Goal: Task Accomplishment & Management: Complete application form

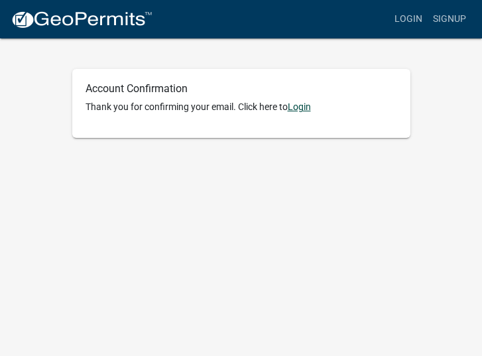
click at [305, 105] on link "Login" at bounding box center [299, 106] width 23 height 11
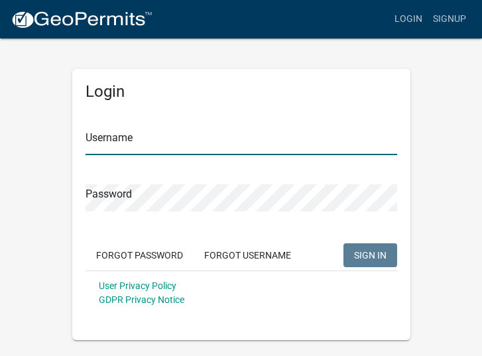
click at [116, 139] on input "Username" at bounding box center [240, 141] width 311 height 27
type input "secanopies"
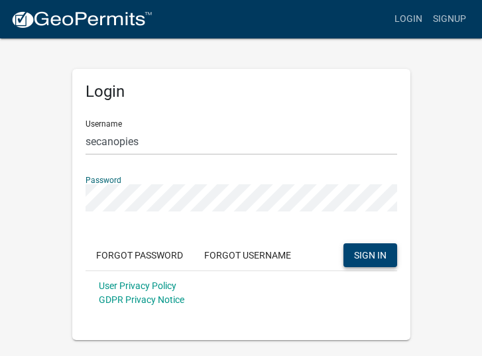
click at [366, 256] on span "SIGN IN" at bounding box center [370, 254] width 32 height 11
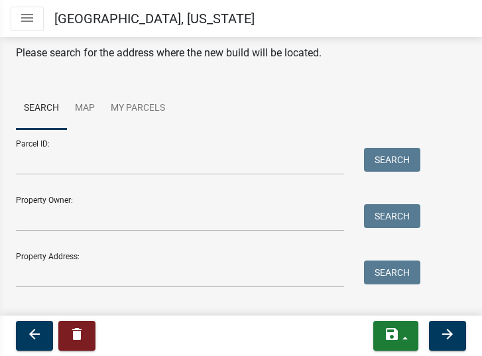
scroll to position [66, 0]
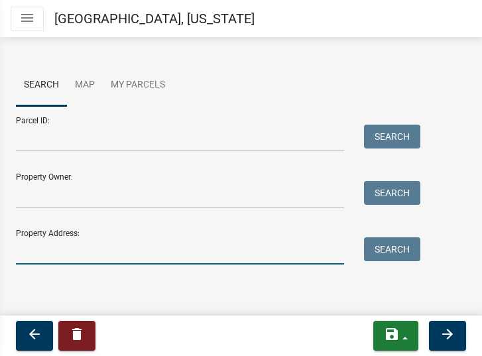
click at [20, 248] on input "Property Address:" at bounding box center [180, 250] width 328 height 27
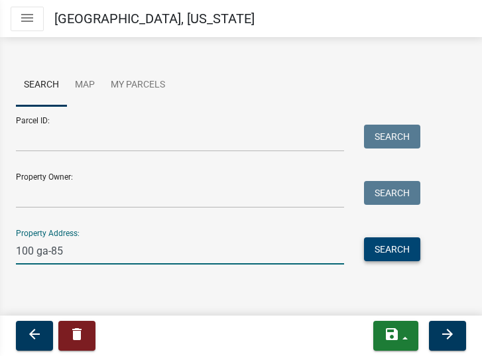
click at [389, 254] on button "Search" at bounding box center [392, 249] width 56 height 24
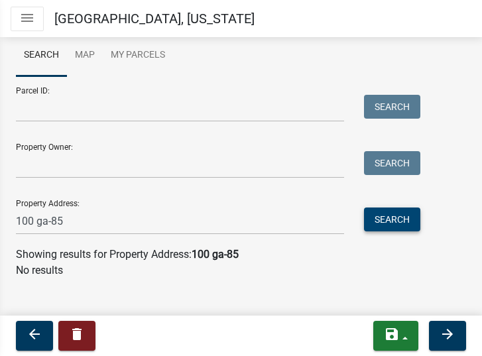
scroll to position [110, 0]
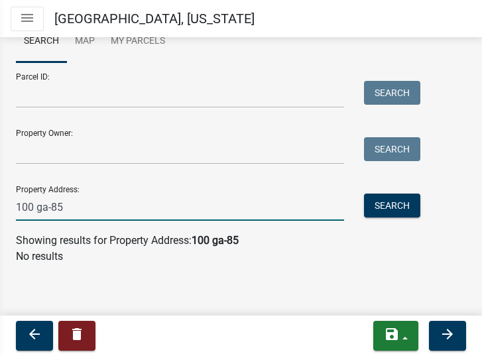
click at [126, 219] on input "100 ga-85" at bounding box center [180, 206] width 328 height 27
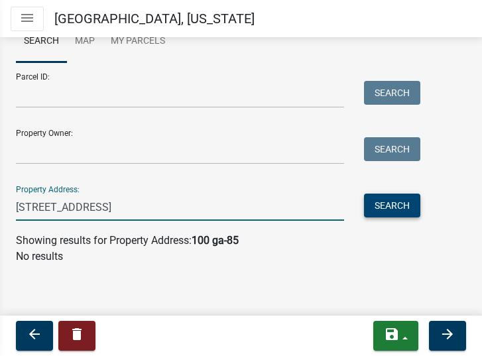
type input "[STREET_ADDRESS]"
click at [390, 208] on button "Search" at bounding box center [392, 205] width 56 height 24
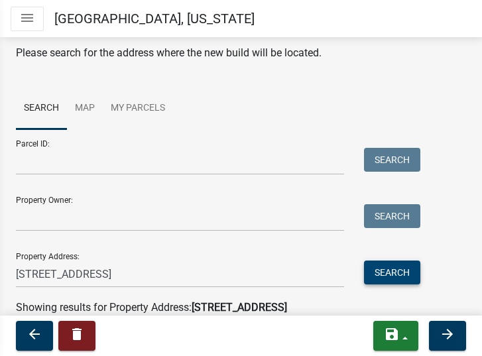
scroll to position [66, 0]
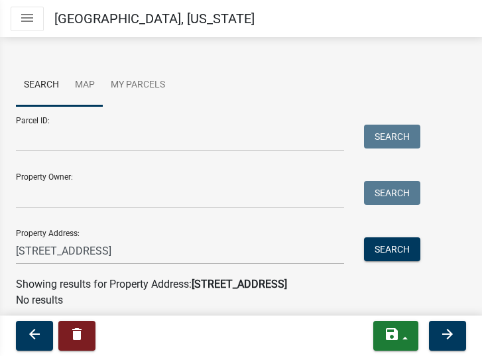
click at [82, 85] on link "Map" at bounding box center [85, 85] width 36 height 42
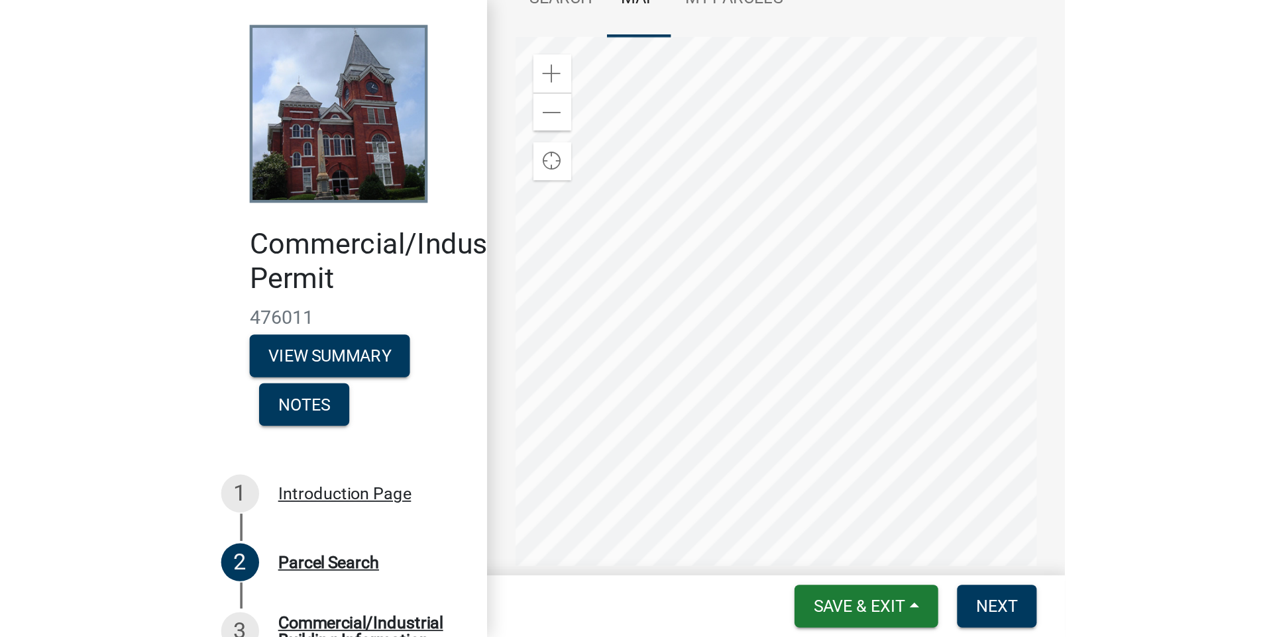
scroll to position [0, 0]
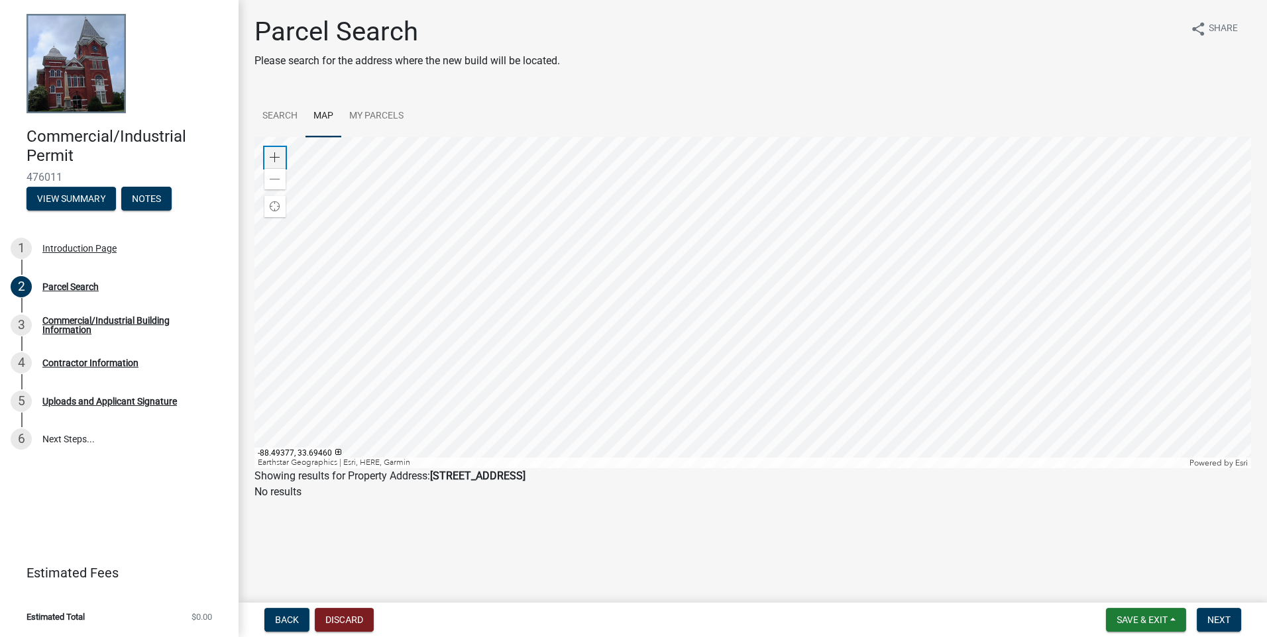
click at [274, 152] on span at bounding box center [275, 157] width 11 height 11
click at [273, 156] on span at bounding box center [275, 157] width 11 height 11
click at [481, 242] on div at bounding box center [752, 302] width 996 height 331
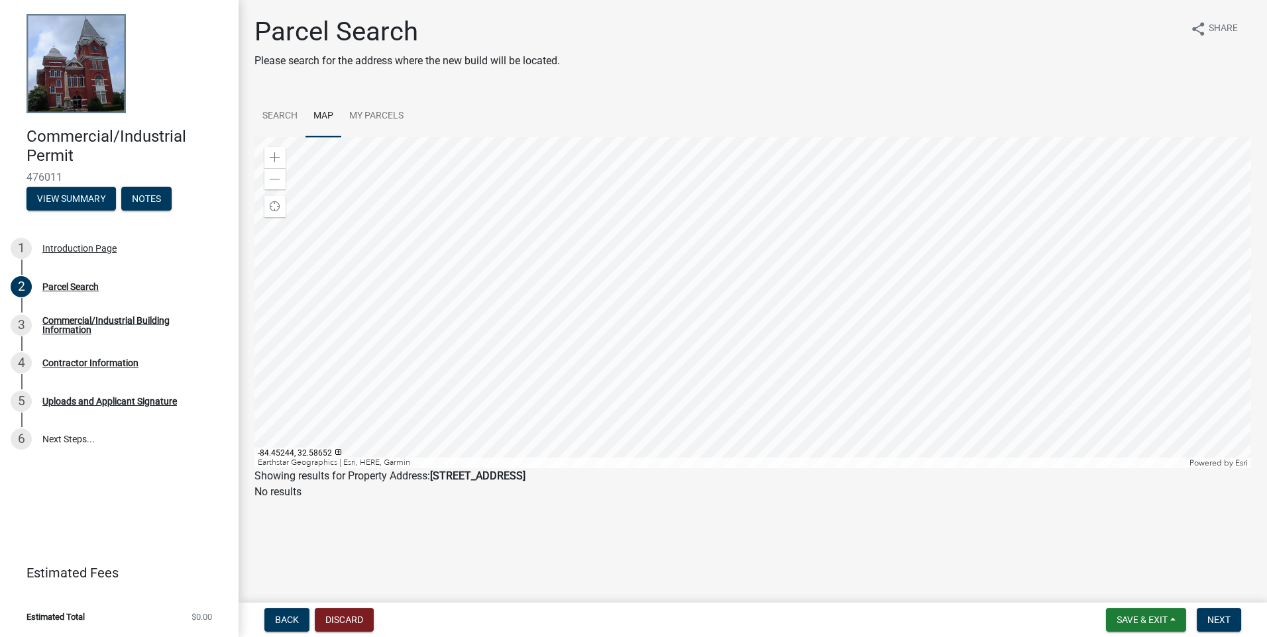
click at [481, 256] on div at bounding box center [752, 302] width 996 height 331
click at [481, 355] on div at bounding box center [752, 302] width 996 height 331
click at [481, 347] on div at bounding box center [752, 302] width 996 height 331
click at [481, 355] on div at bounding box center [752, 302] width 996 height 331
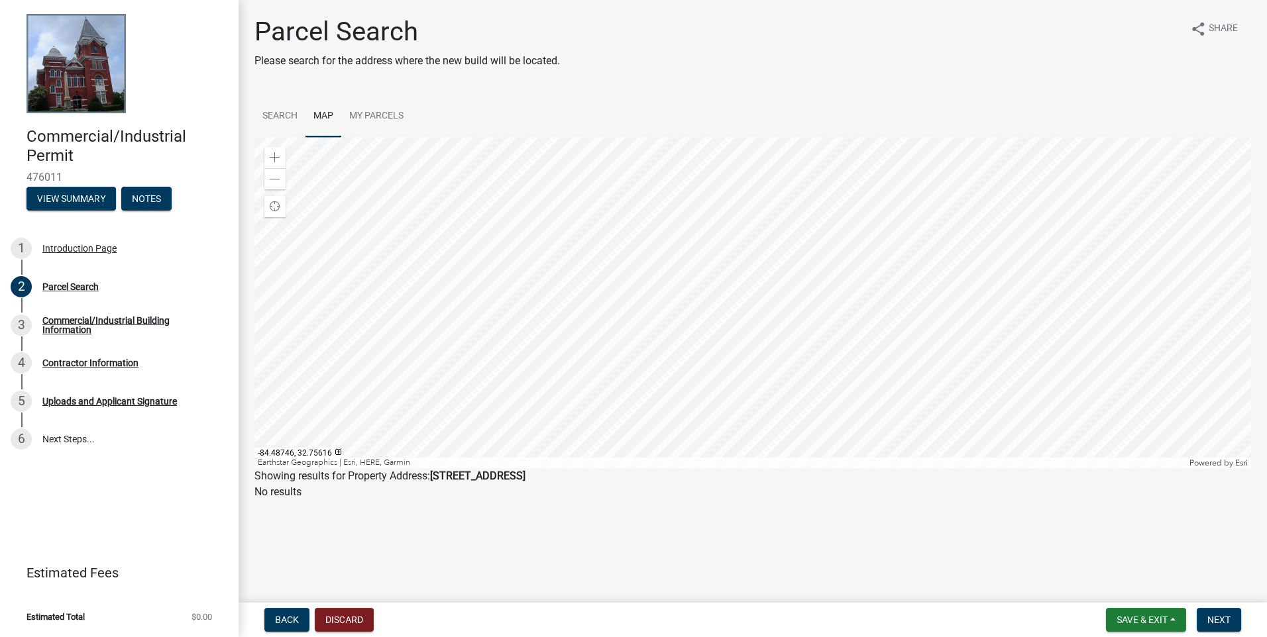
click at [481, 301] on div at bounding box center [752, 302] width 996 height 331
click at [274, 160] on span at bounding box center [275, 157] width 11 height 11
click at [274, 181] on span at bounding box center [275, 179] width 11 height 11
click at [481, 311] on div at bounding box center [752, 302] width 996 height 331
click at [273, 154] on span at bounding box center [275, 157] width 11 height 11
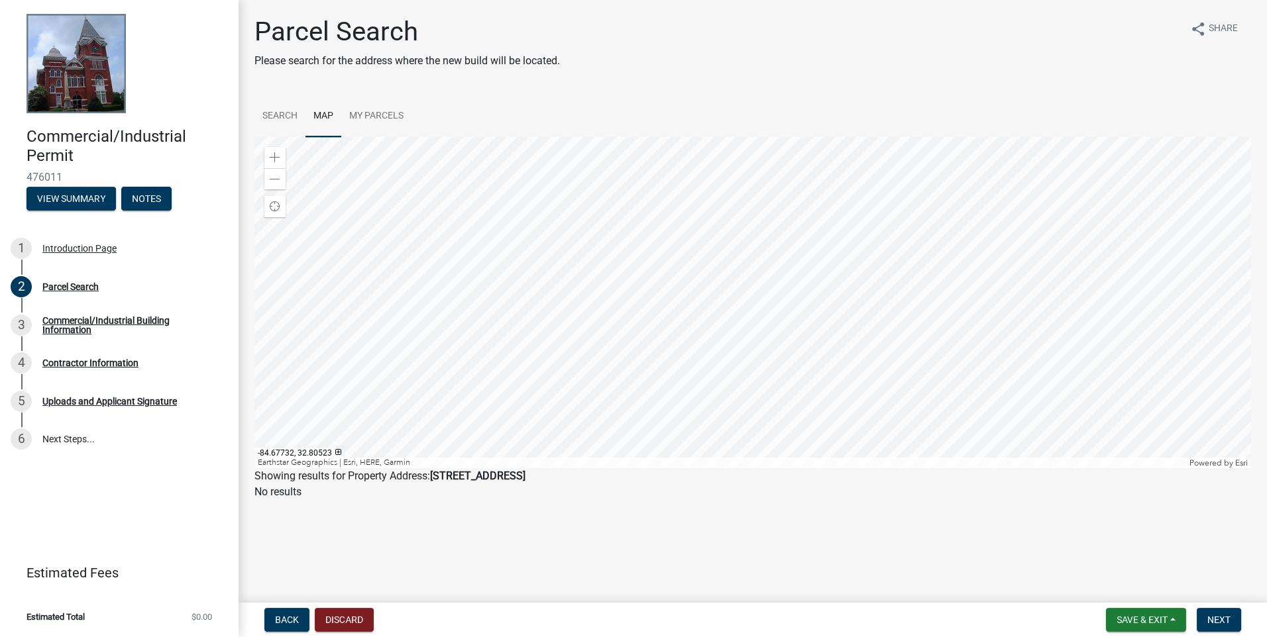
click at [481, 307] on div at bounding box center [752, 302] width 996 height 331
click at [481, 263] on div at bounding box center [752, 302] width 996 height 331
click at [271, 152] on span at bounding box center [275, 157] width 11 height 11
click at [481, 313] on div at bounding box center [752, 302] width 996 height 331
click at [273, 156] on span at bounding box center [275, 157] width 11 height 11
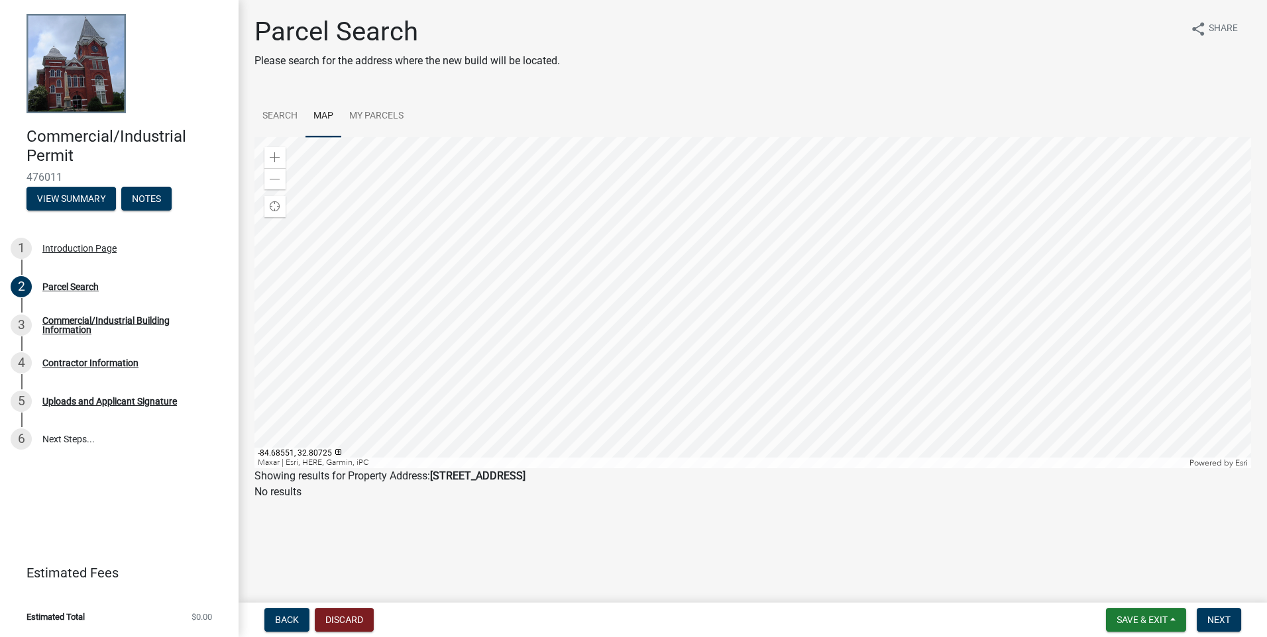
click at [481, 355] on div at bounding box center [752, 302] width 996 height 331
click at [276, 184] on span at bounding box center [275, 179] width 11 height 11
click at [279, 157] on span at bounding box center [275, 157] width 11 height 11
click at [276, 156] on span at bounding box center [275, 157] width 11 height 11
click at [481, 327] on div at bounding box center [752, 302] width 996 height 331
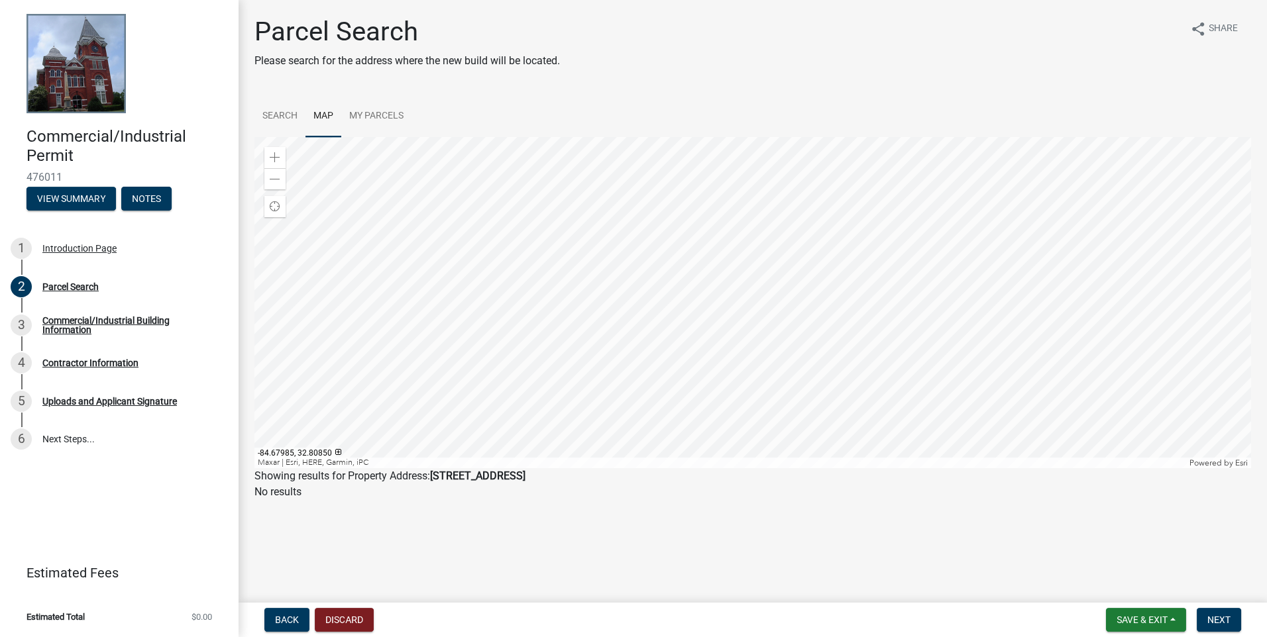
click at [481, 280] on div at bounding box center [752, 302] width 996 height 331
click at [481, 310] on div at bounding box center [752, 302] width 996 height 331
click at [481, 287] on div at bounding box center [752, 302] width 996 height 331
click at [481, 355] on div at bounding box center [752, 302] width 996 height 331
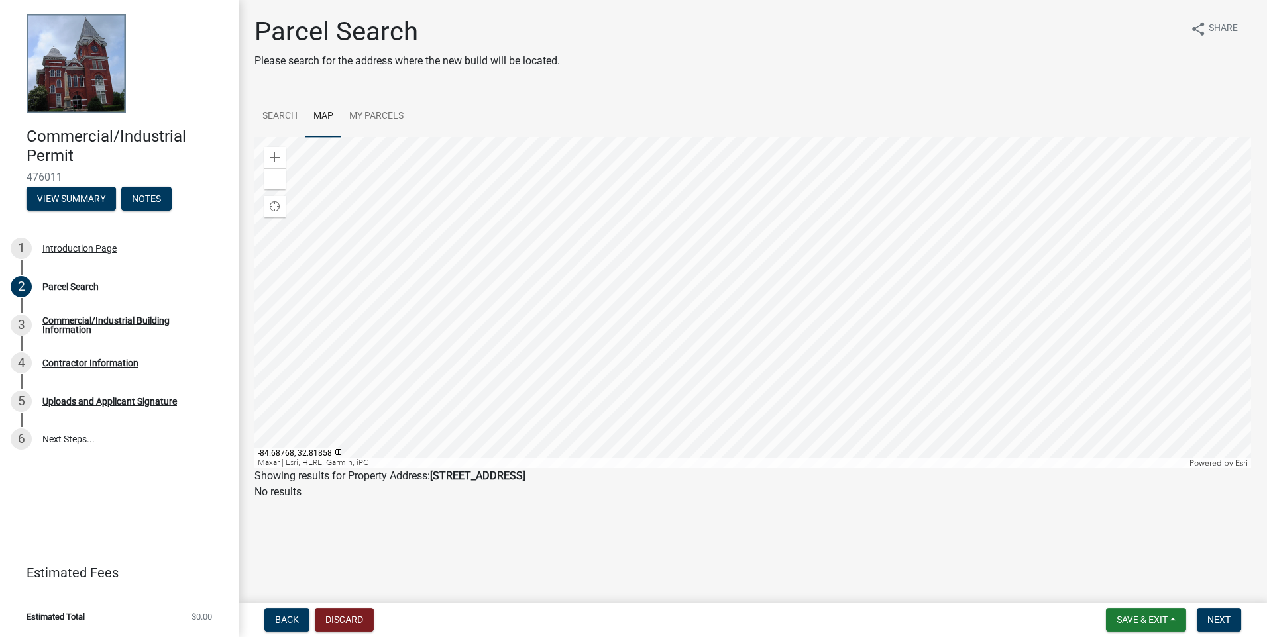
click at [481, 334] on div at bounding box center [752, 302] width 996 height 331
click at [481, 355] on div at bounding box center [752, 302] width 996 height 331
click at [276, 184] on span at bounding box center [275, 179] width 11 height 11
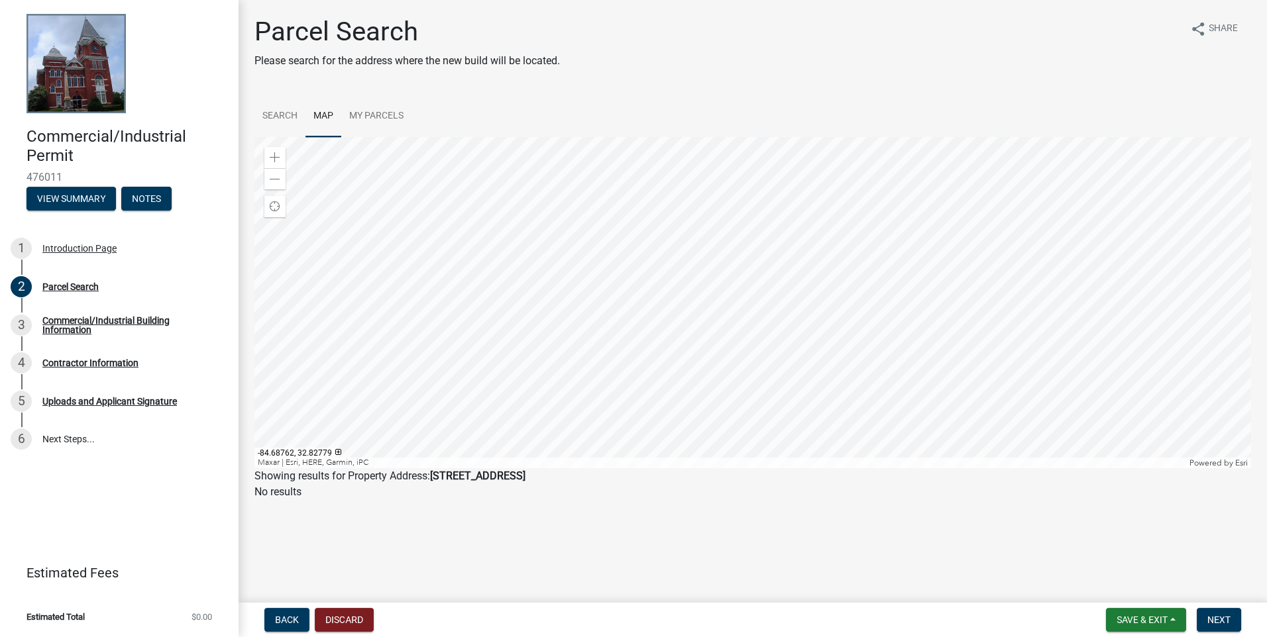
click at [481, 355] on div at bounding box center [752, 302] width 996 height 331
click at [481, 268] on div at bounding box center [752, 302] width 996 height 331
click at [481, 355] on div at bounding box center [752, 302] width 996 height 331
click at [481, 258] on div at bounding box center [752, 302] width 996 height 331
click at [481, 327] on div at bounding box center [752, 302] width 996 height 331
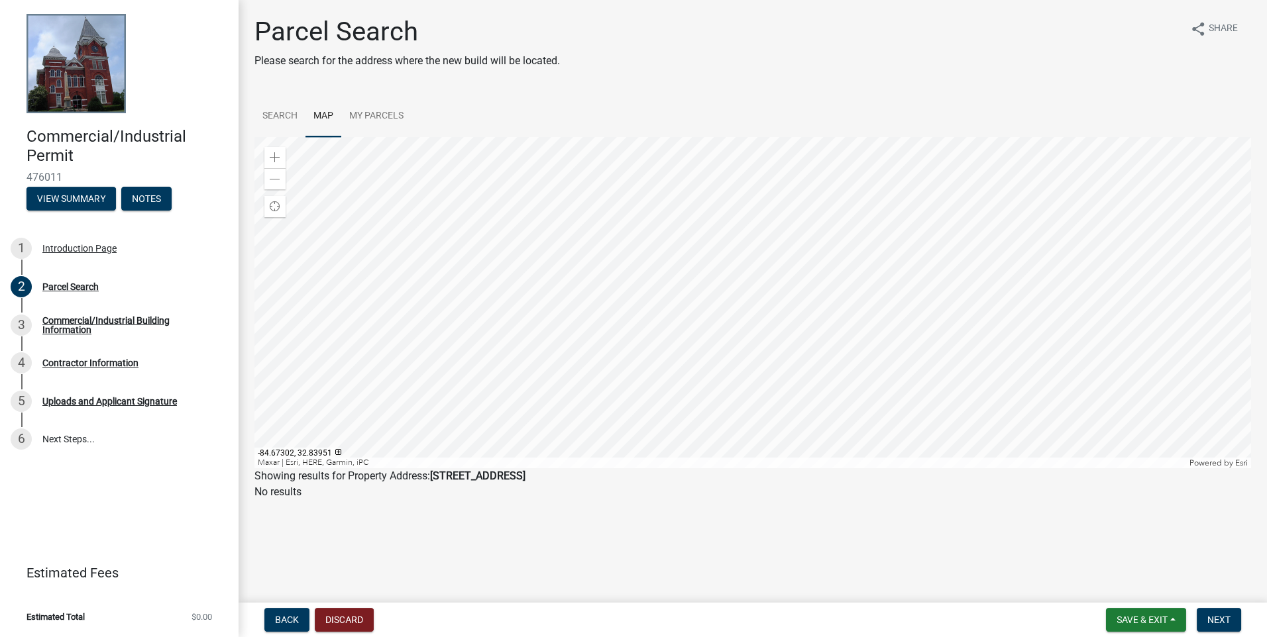
click at [481, 280] on div at bounding box center [752, 302] width 996 height 331
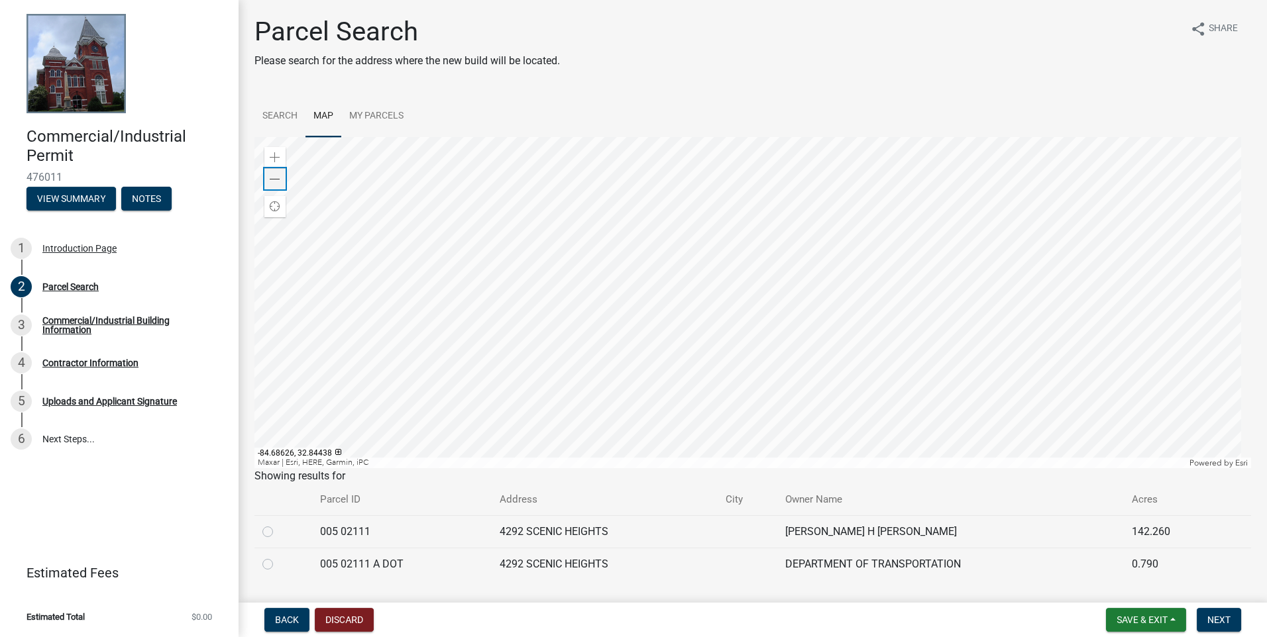
click at [276, 182] on span at bounding box center [275, 179] width 11 height 11
click at [275, 153] on span at bounding box center [275, 157] width 11 height 11
click at [481, 263] on div at bounding box center [752, 302] width 996 height 331
click at [274, 162] on span at bounding box center [275, 157] width 11 height 11
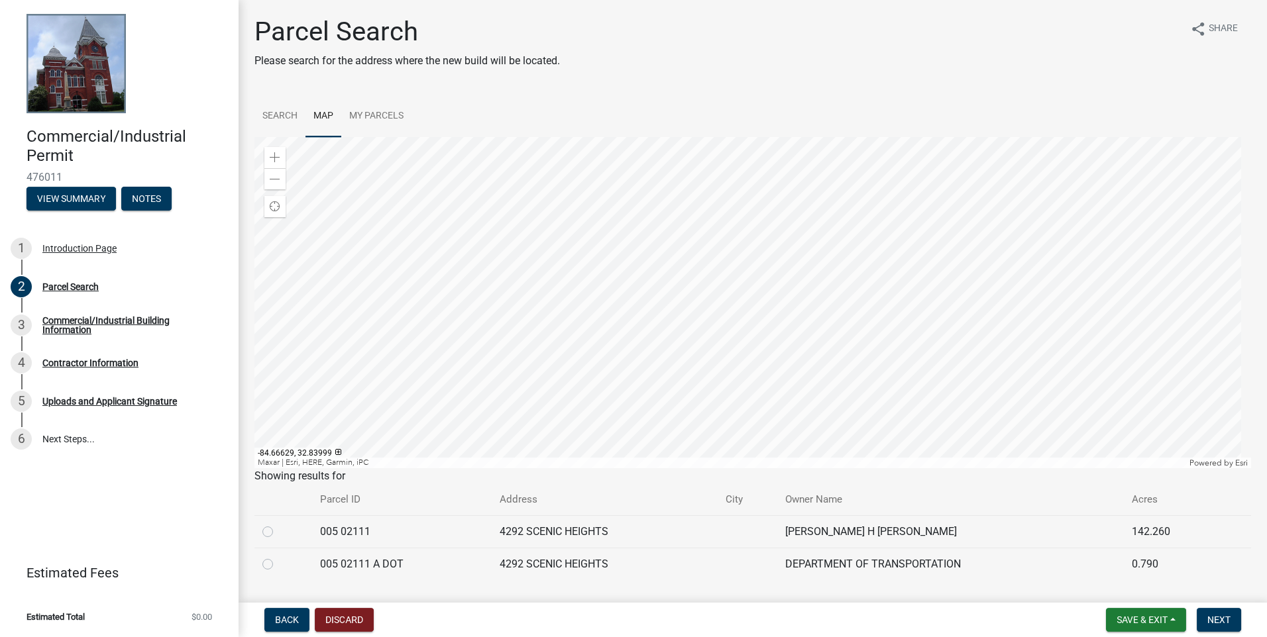
click at [481, 337] on div at bounding box center [752, 302] width 996 height 331
click at [481, 349] on div at bounding box center [752, 302] width 996 height 331
click at [481, 298] on div at bounding box center [752, 302] width 996 height 331
click at [481, 352] on div at bounding box center [752, 302] width 996 height 331
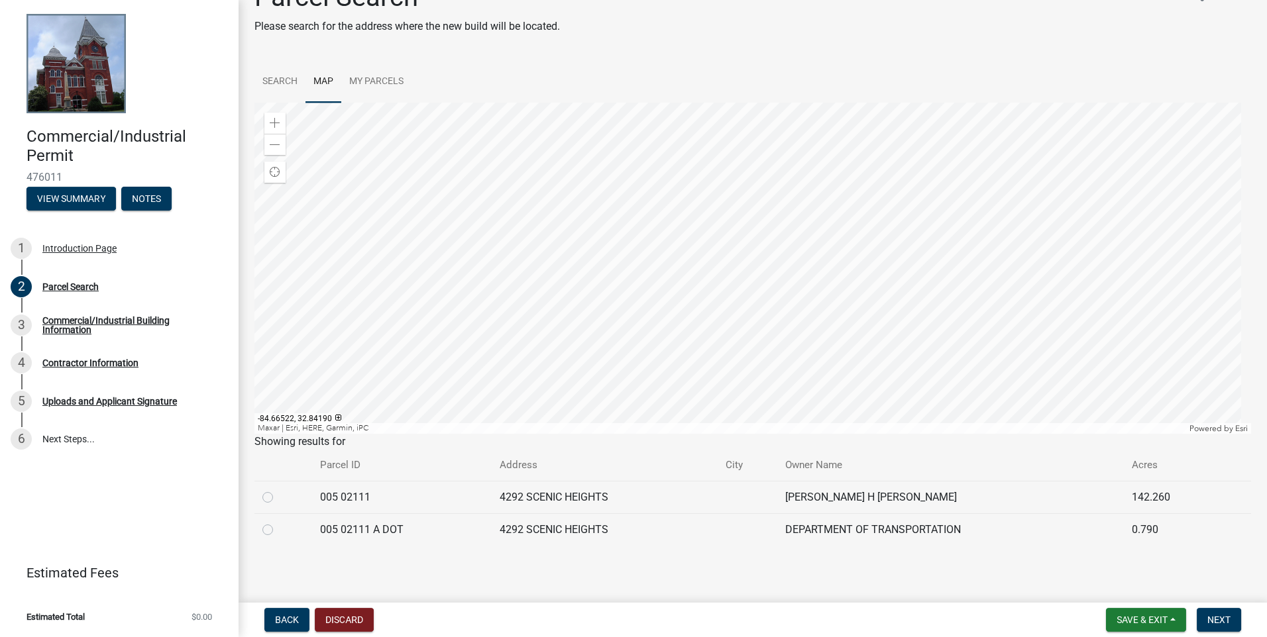
click at [481, 315] on div at bounding box center [752, 268] width 996 height 331
click at [481, 255] on div at bounding box center [752, 268] width 996 height 331
click at [481, 235] on div at bounding box center [752, 268] width 996 height 331
click at [481, 263] on div at bounding box center [752, 268] width 996 height 331
click at [481, 217] on div at bounding box center [752, 268] width 996 height 331
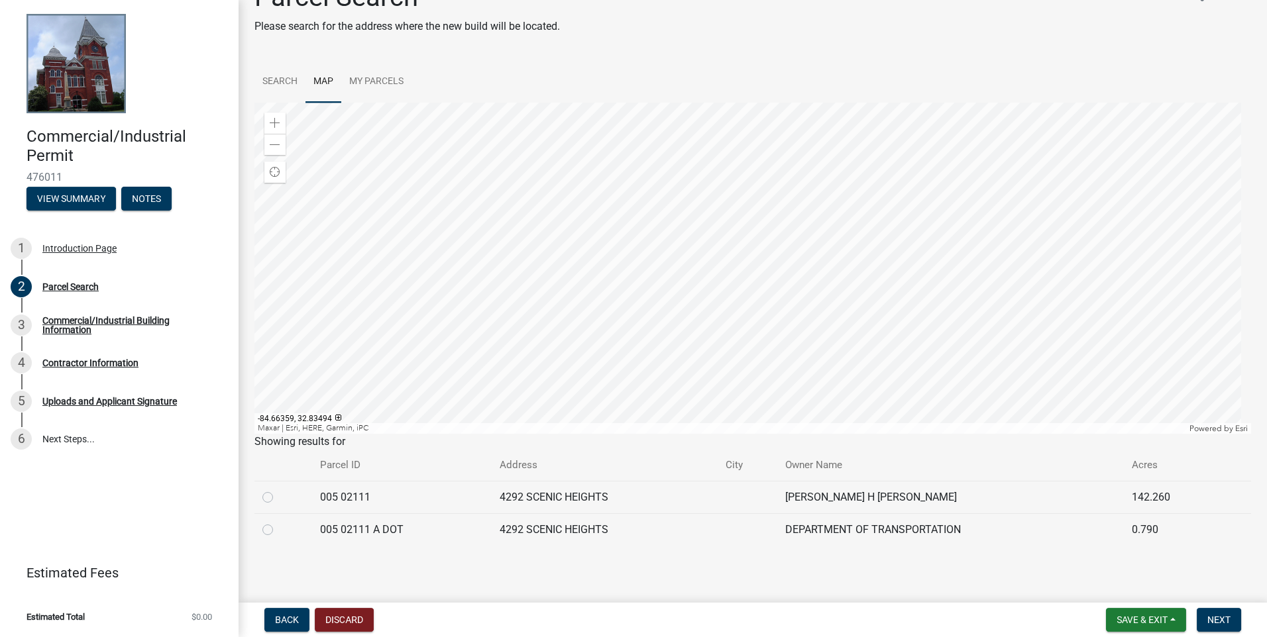
click at [481, 230] on div at bounding box center [752, 268] width 996 height 331
click at [481, 221] on div at bounding box center [752, 268] width 996 height 331
click at [481, 217] on div at bounding box center [752, 268] width 996 height 331
click at [481, 213] on div at bounding box center [752, 268] width 996 height 331
click at [481, 150] on div at bounding box center [752, 268] width 996 height 331
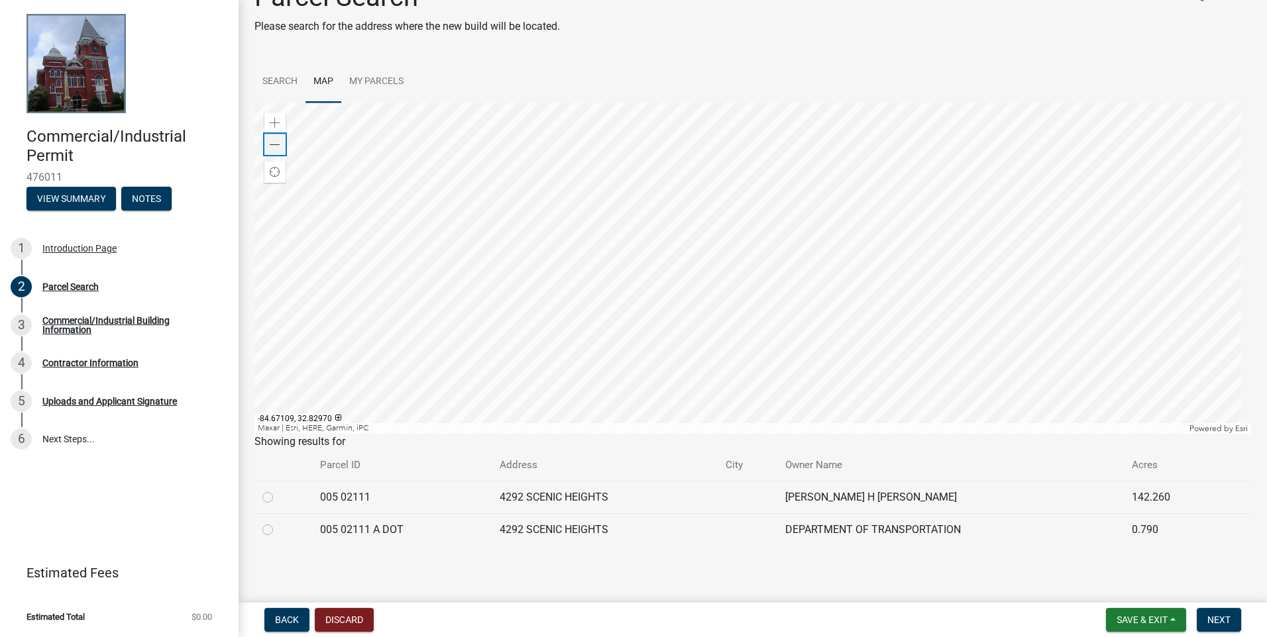
click at [276, 146] on span at bounding box center [275, 145] width 11 height 11
click at [481, 258] on div at bounding box center [752, 268] width 996 height 331
click at [481, 355] on div at bounding box center [752, 268] width 996 height 331
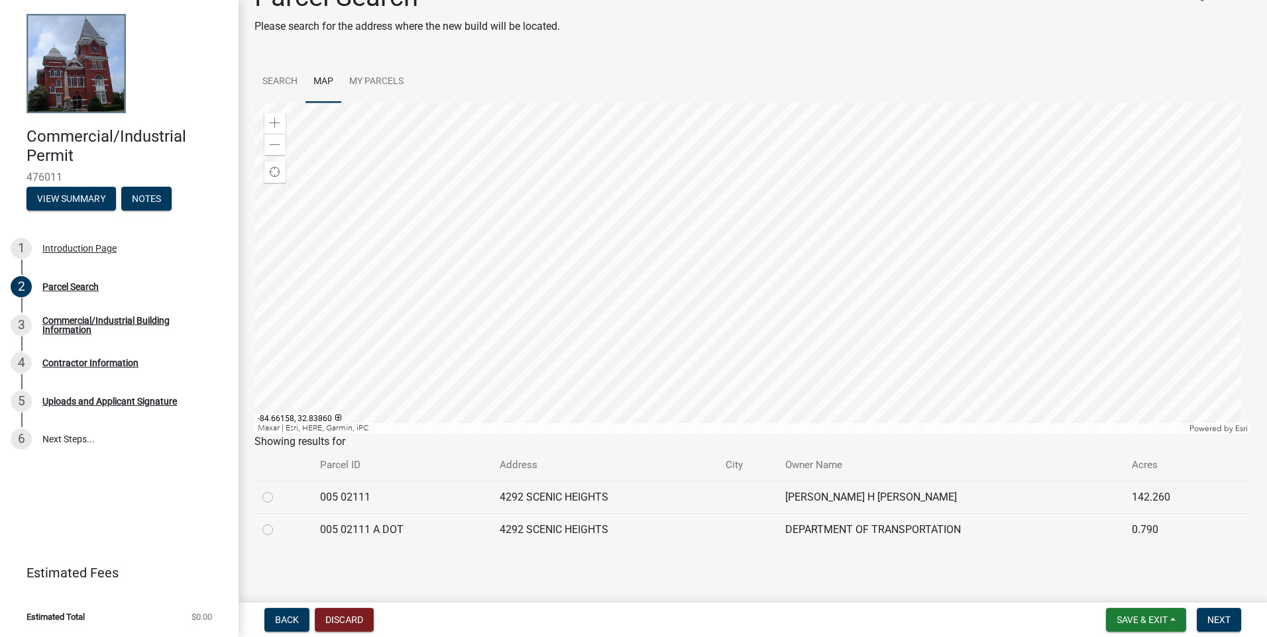
click at [481, 344] on div at bounding box center [752, 268] width 996 height 331
click at [481, 301] on div at bounding box center [752, 268] width 996 height 331
click at [481, 266] on div at bounding box center [752, 268] width 996 height 331
click at [481, 260] on div at bounding box center [752, 268] width 996 height 331
click at [481, 252] on div at bounding box center [752, 268] width 996 height 331
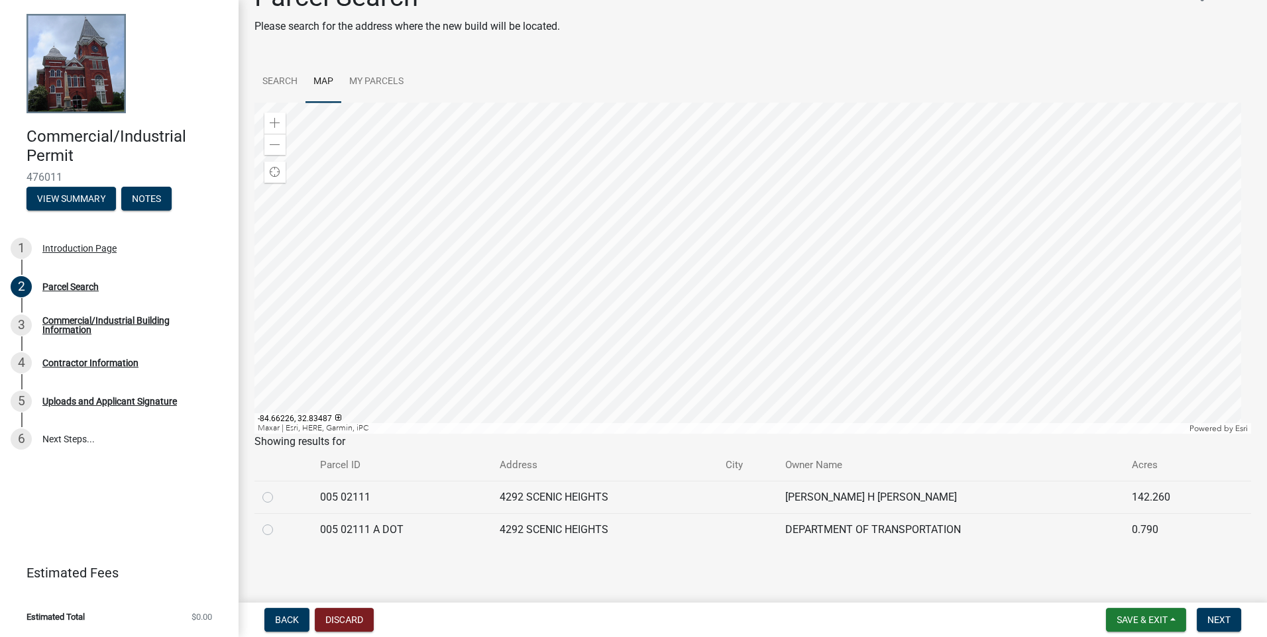
click at [481, 303] on div at bounding box center [752, 268] width 996 height 331
click at [481, 269] on div at bounding box center [752, 268] width 996 height 331
click at [274, 144] on span at bounding box center [275, 145] width 11 height 11
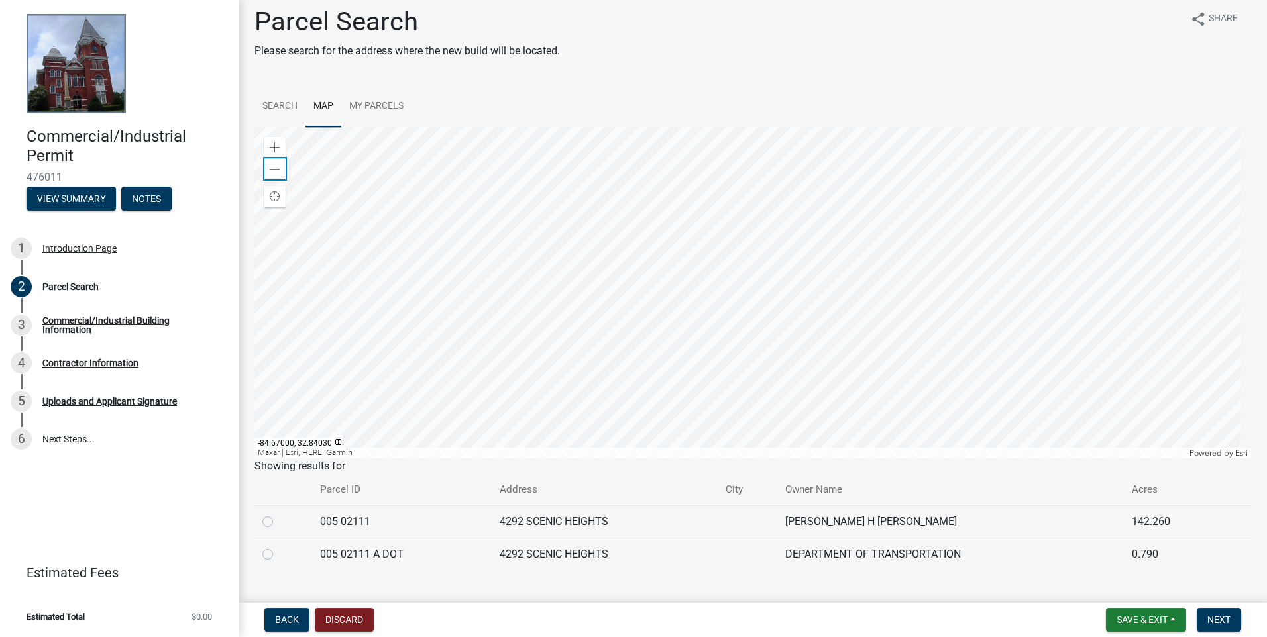
scroll to position [0, 0]
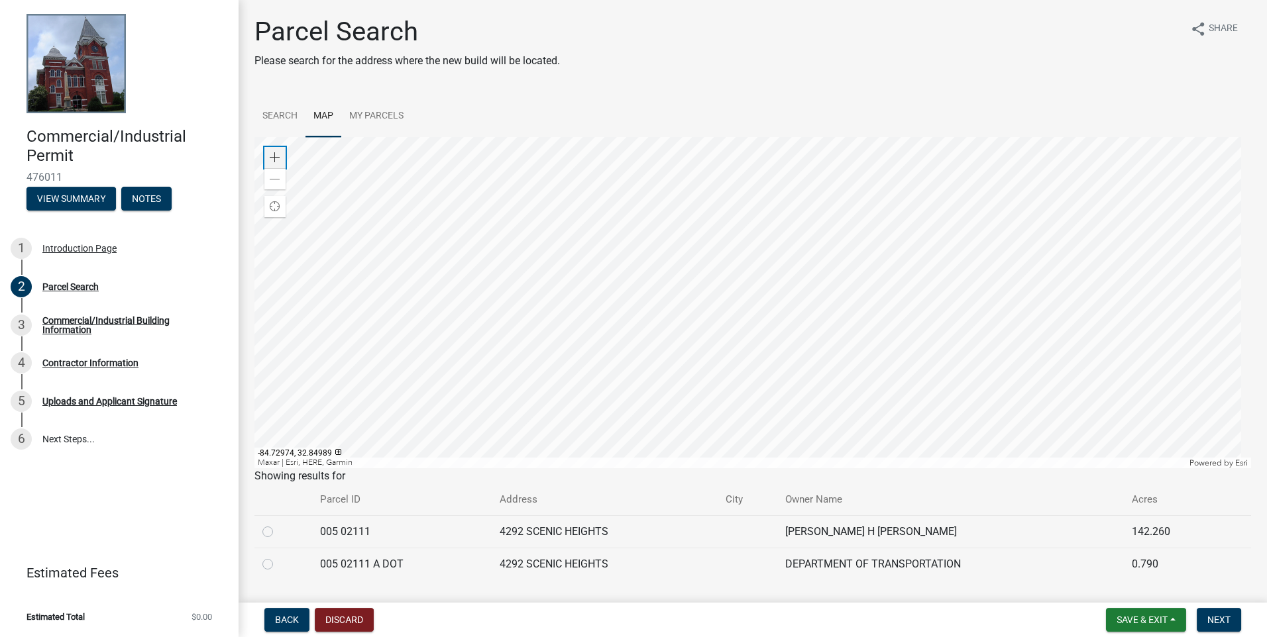
click at [270, 154] on span at bounding box center [275, 157] width 11 height 11
click at [481, 355] on div at bounding box center [752, 302] width 996 height 331
click at [268, 156] on div "Zoom in" at bounding box center [274, 157] width 21 height 21
click at [481, 295] on div at bounding box center [752, 302] width 996 height 331
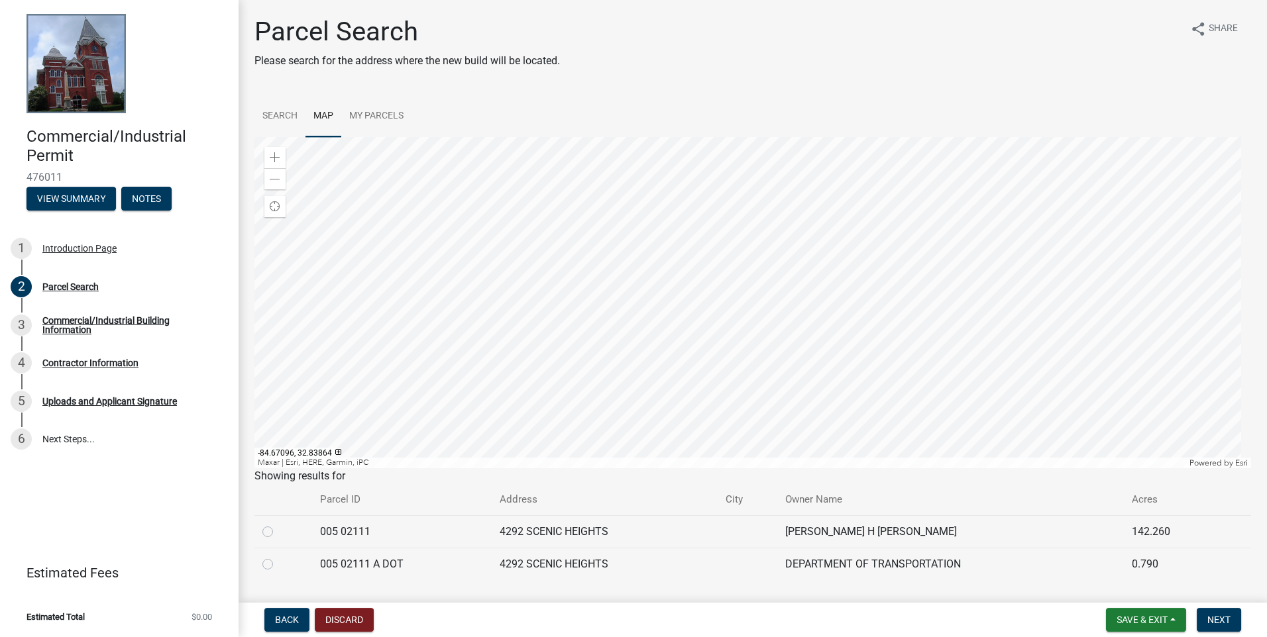
click at [481, 311] on div at bounding box center [752, 302] width 996 height 331
click at [274, 155] on span at bounding box center [275, 157] width 11 height 11
click at [274, 184] on span at bounding box center [275, 179] width 11 height 11
click at [481, 348] on div at bounding box center [752, 302] width 996 height 331
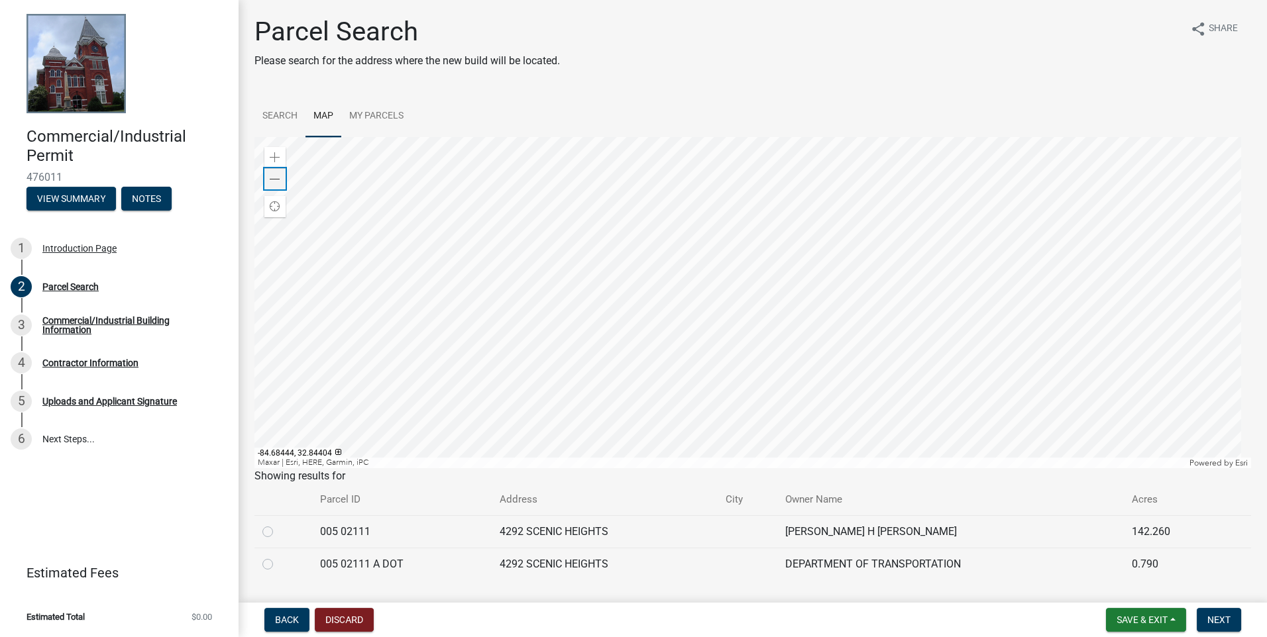
click at [279, 176] on span at bounding box center [275, 179] width 11 height 11
click at [481, 315] on div at bounding box center [752, 302] width 996 height 331
click at [481, 199] on div at bounding box center [752, 302] width 996 height 331
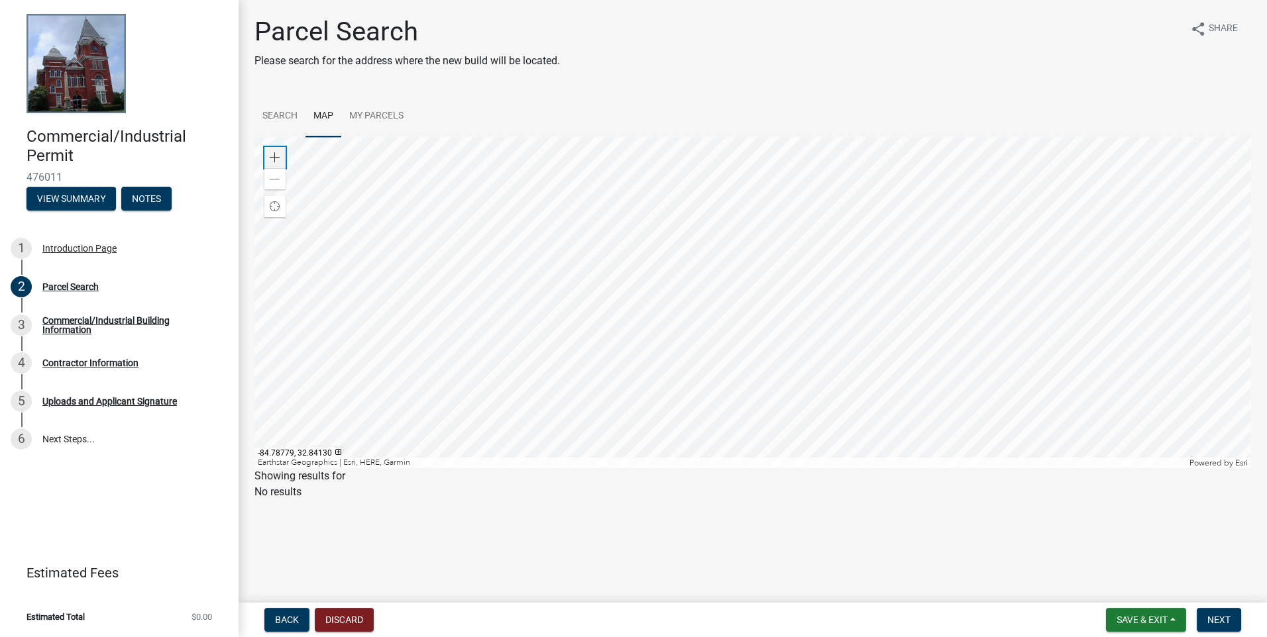
click at [277, 154] on span at bounding box center [275, 157] width 11 height 11
click at [481, 355] on div at bounding box center [752, 302] width 996 height 331
click at [272, 158] on span at bounding box center [275, 157] width 11 height 11
click at [481, 330] on div at bounding box center [752, 302] width 996 height 331
click at [276, 158] on span at bounding box center [275, 157] width 11 height 11
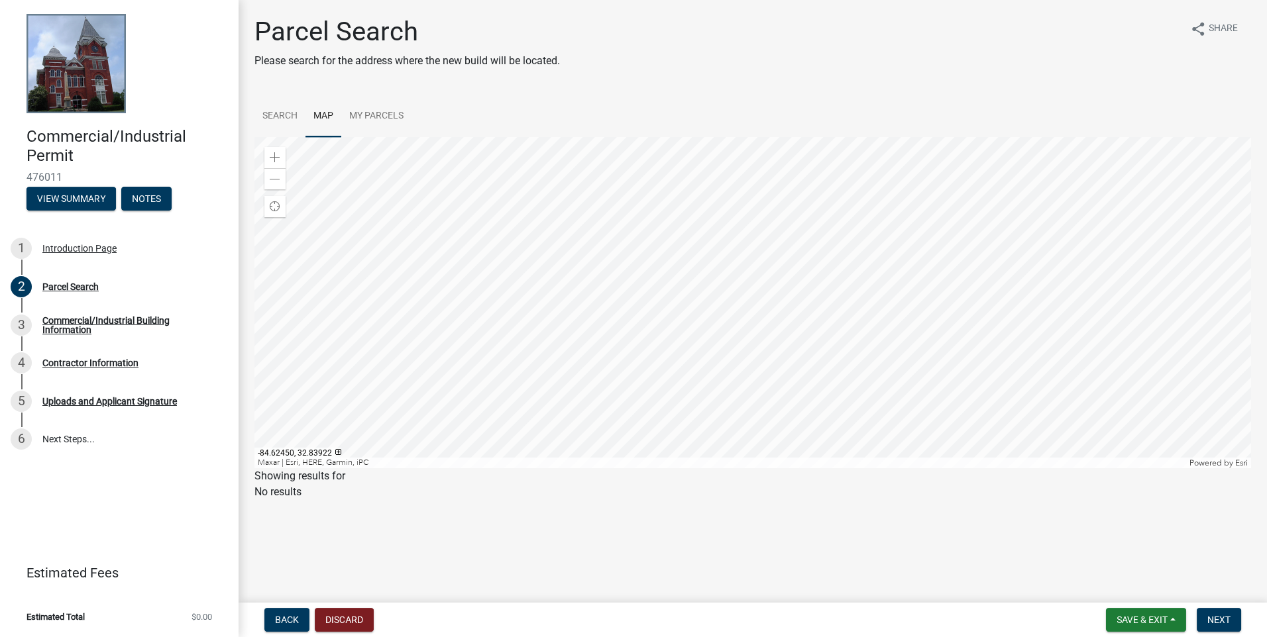
click at [481, 341] on div at bounding box center [752, 302] width 996 height 331
click at [280, 158] on div "Zoom in" at bounding box center [274, 157] width 21 height 21
click at [481, 355] on div at bounding box center [752, 302] width 996 height 331
click at [276, 158] on span at bounding box center [275, 157] width 11 height 11
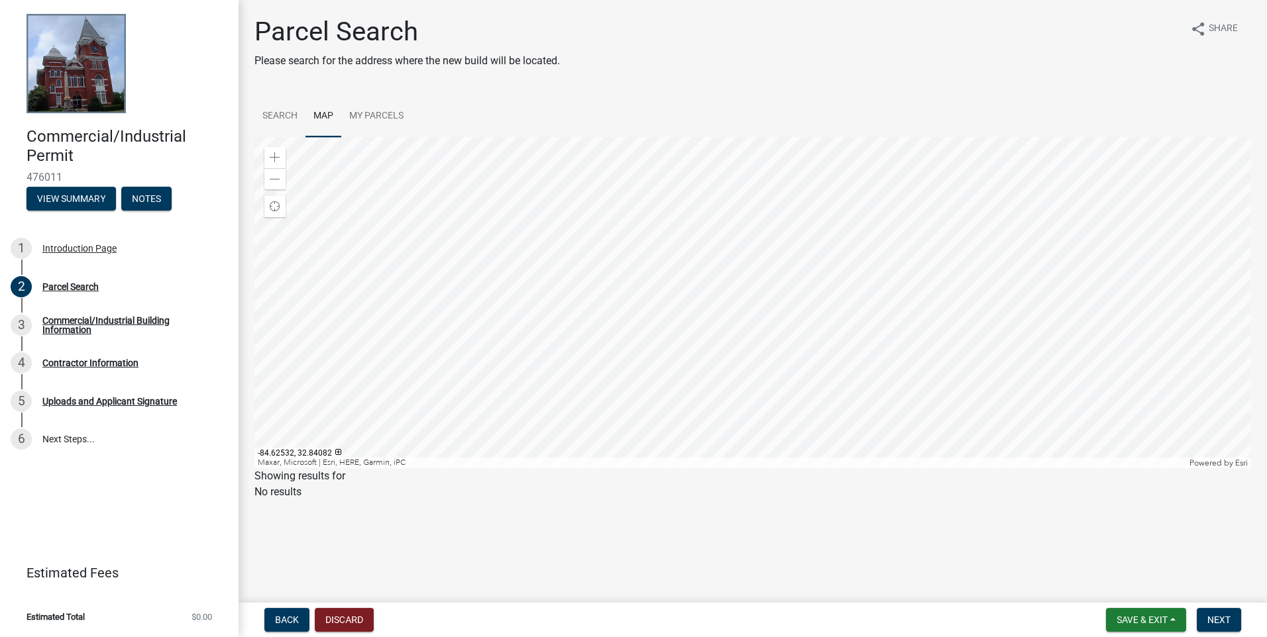
click at [481, 262] on div at bounding box center [752, 302] width 996 height 331
click at [481, 222] on div at bounding box center [752, 302] width 996 height 331
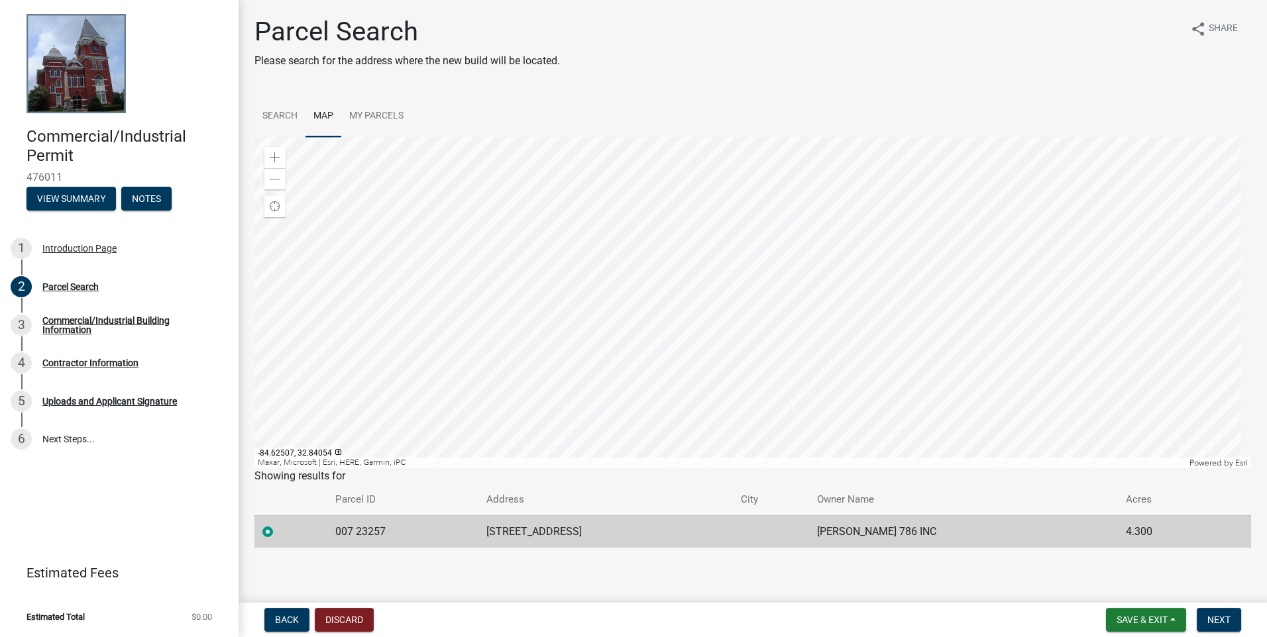
click at [481, 297] on div at bounding box center [752, 302] width 996 height 331
click at [481, 355] on div at bounding box center [752, 302] width 996 height 331
click at [481, 355] on span "Next" at bounding box center [1218, 620] width 23 height 11
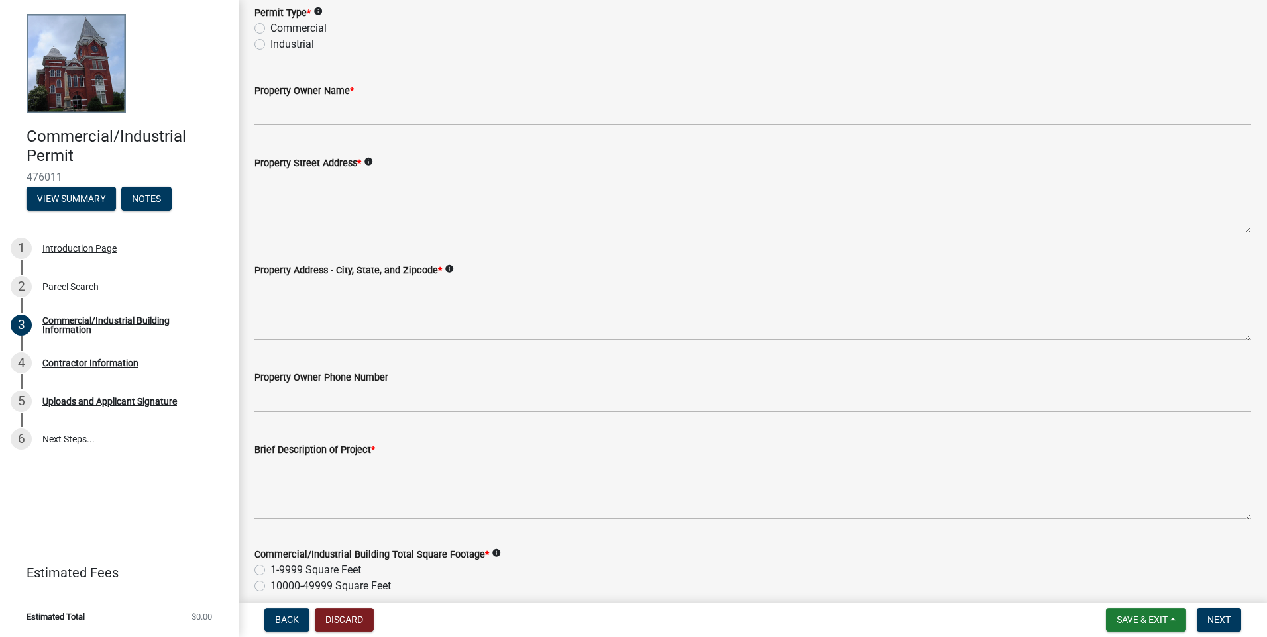
scroll to position [0, 0]
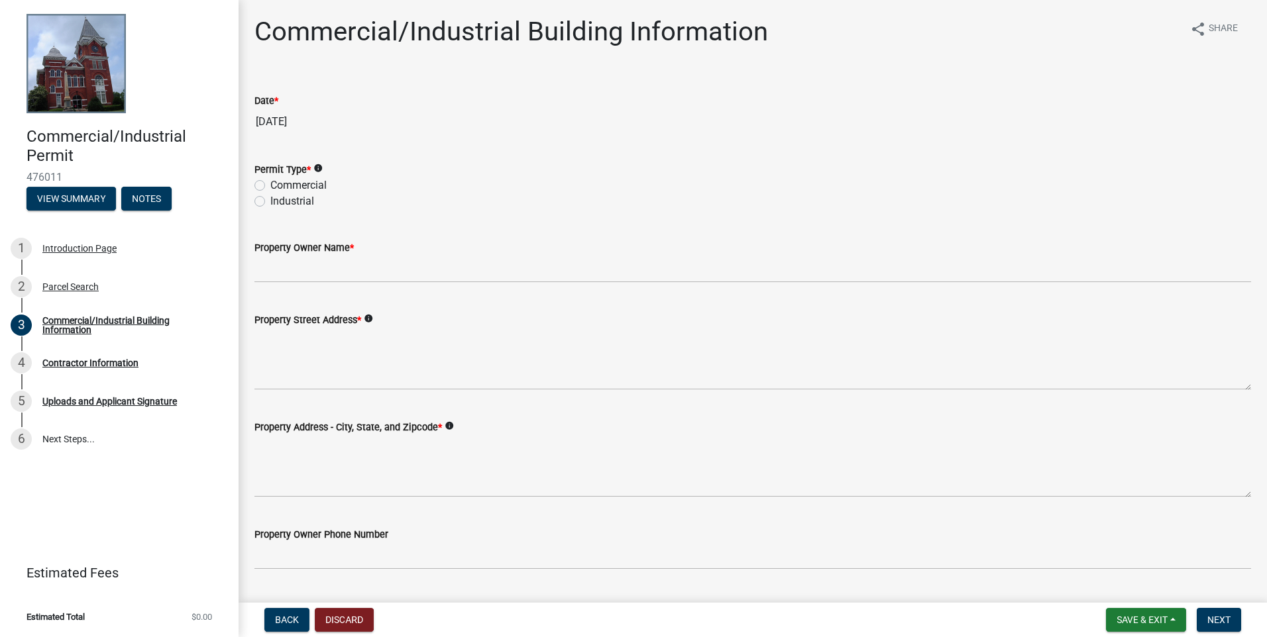
click at [270, 184] on label "Commercial" at bounding box center [298, 186] width 56 height 16
click at [270, 184] on input "Commercial" at bounding box center [274, 182] width 9 height 9
radio input "true"
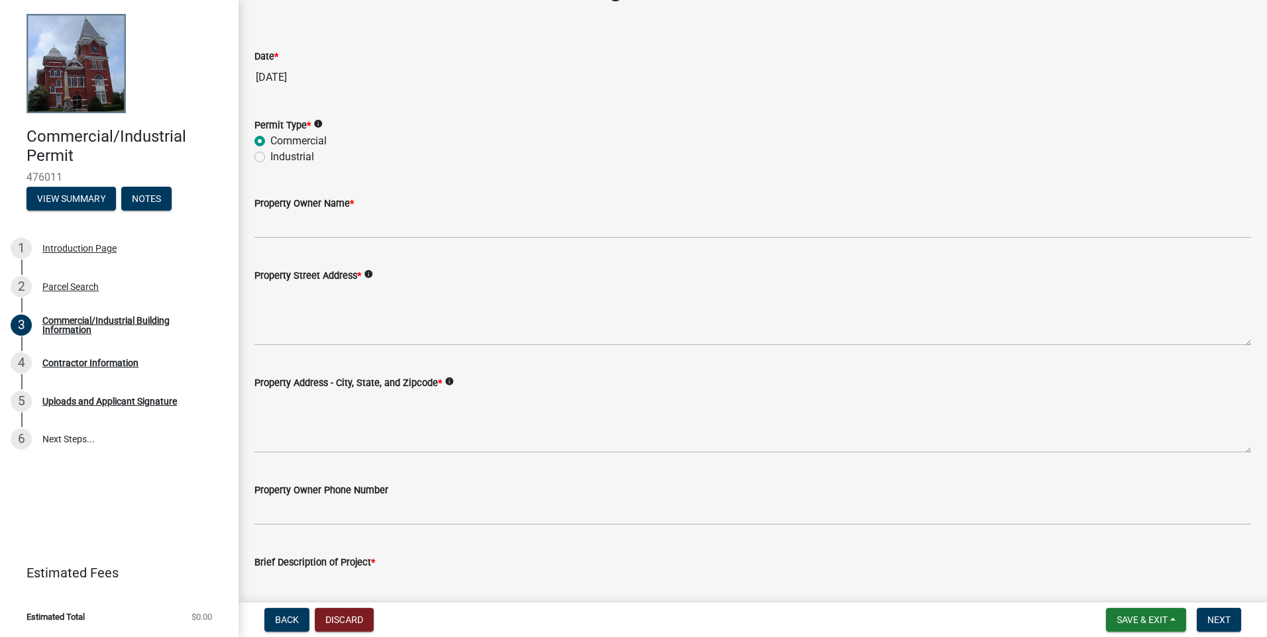
scroll to position [66, 0]
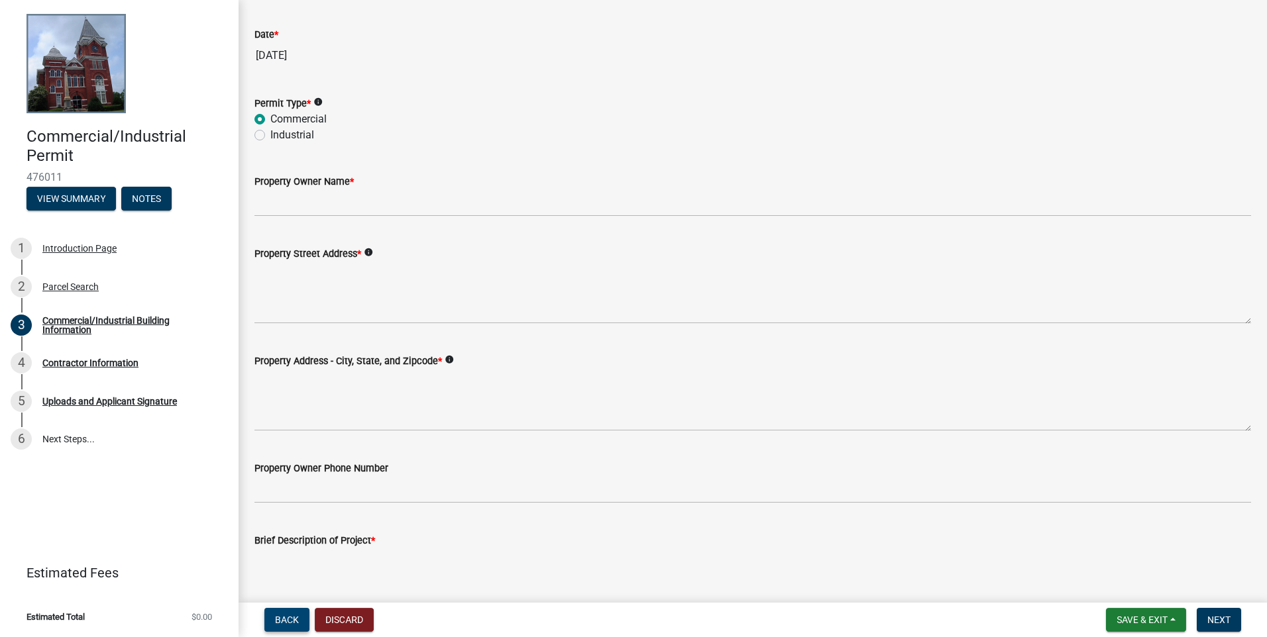
click at [278, 355] on button "Back" at bounding box center [286, 620] width 45 height 24
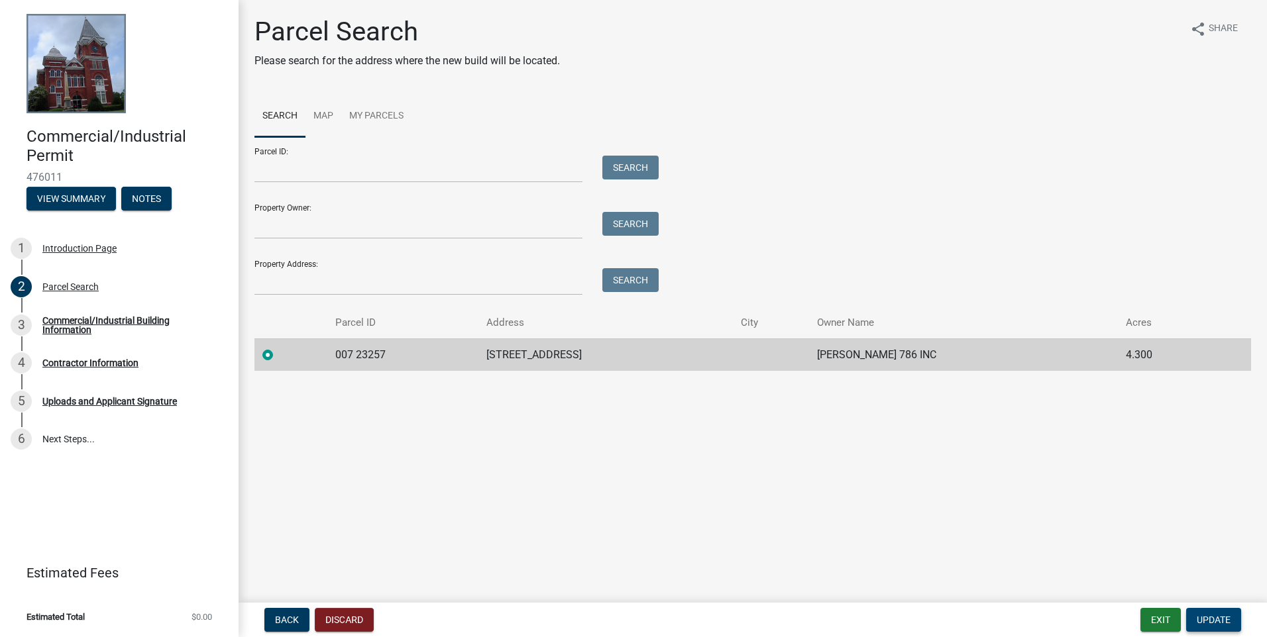
click at [481, 355] on span "Update" at bounding box center [1213, 620] width 34 height 11
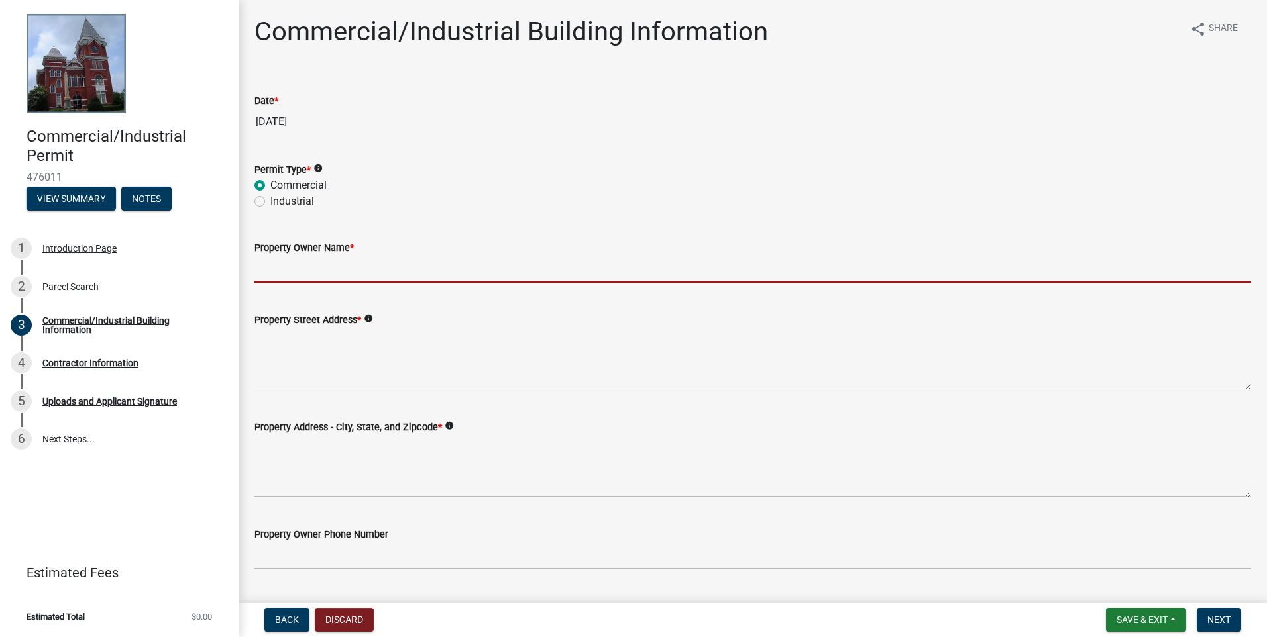
click at [284, 270] on input "Property Owner Name *" at bounding box center [752, 269] width 996 height 27
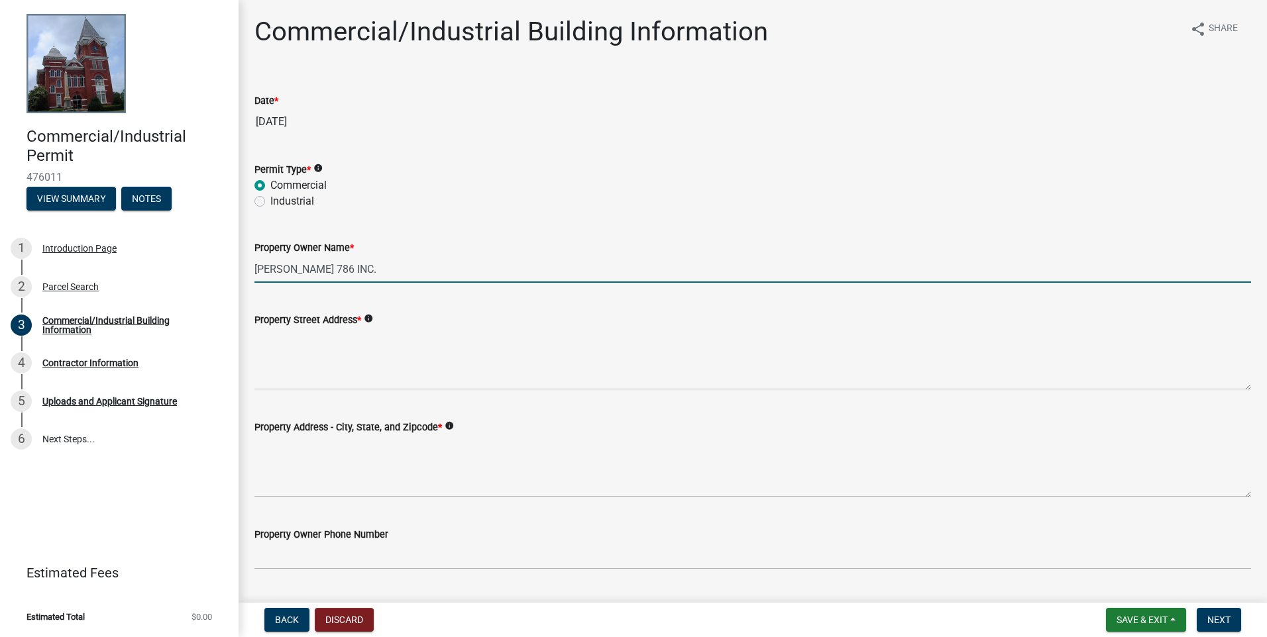
type input "[PERSON_NAME] 786 INC."
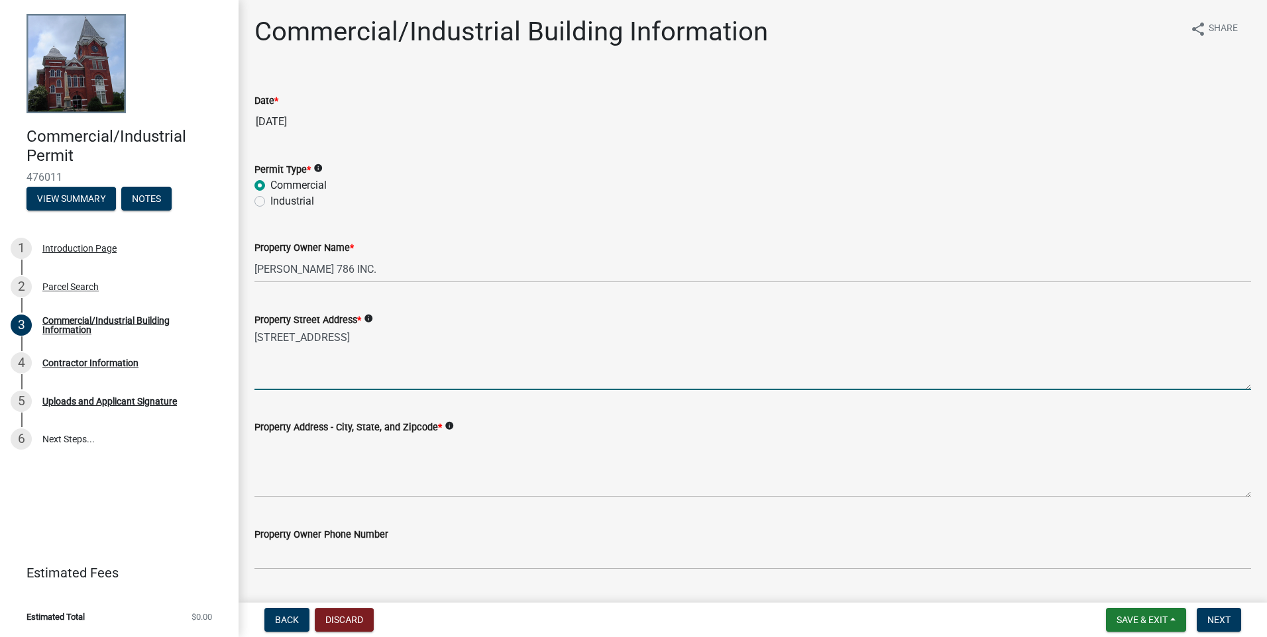
type textarea "[STREET_ADDRESS]"
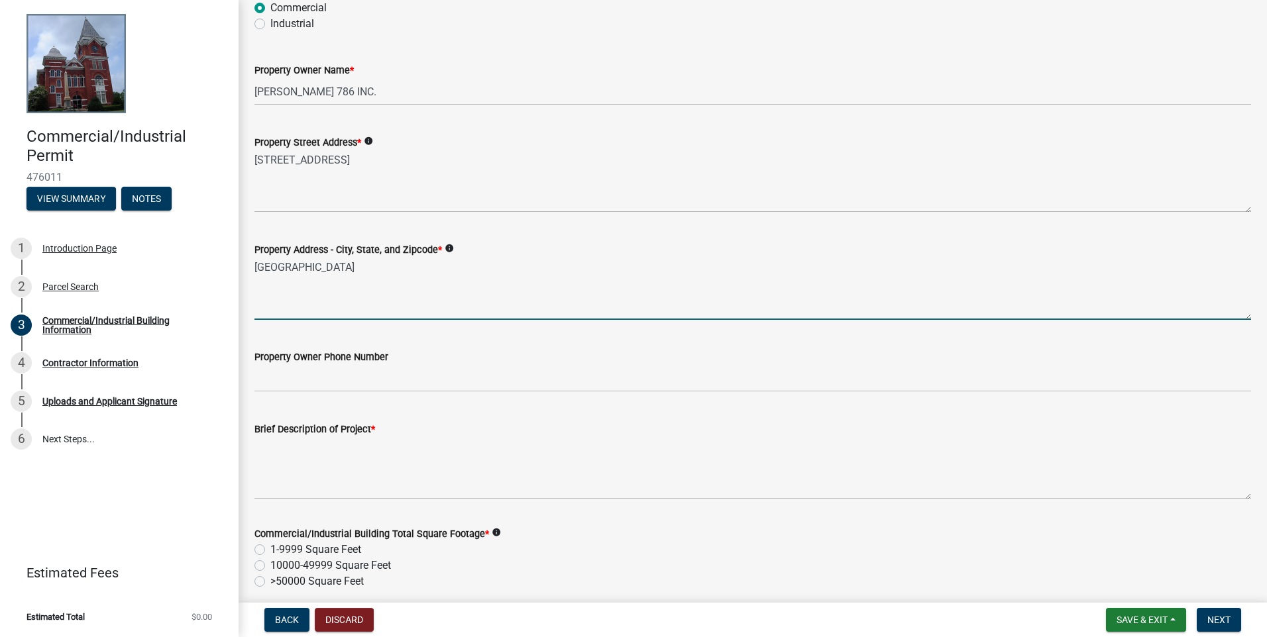
scroll to position [199, 0]
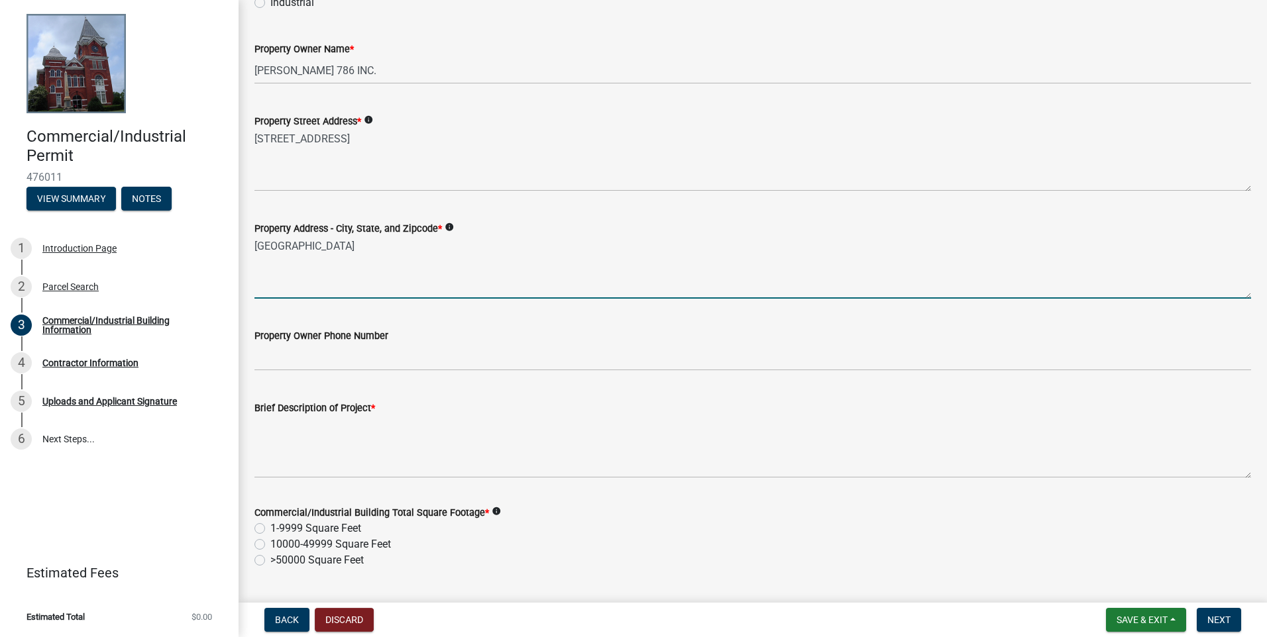
type textarea "[GEOGRAPHIC_DATA]"
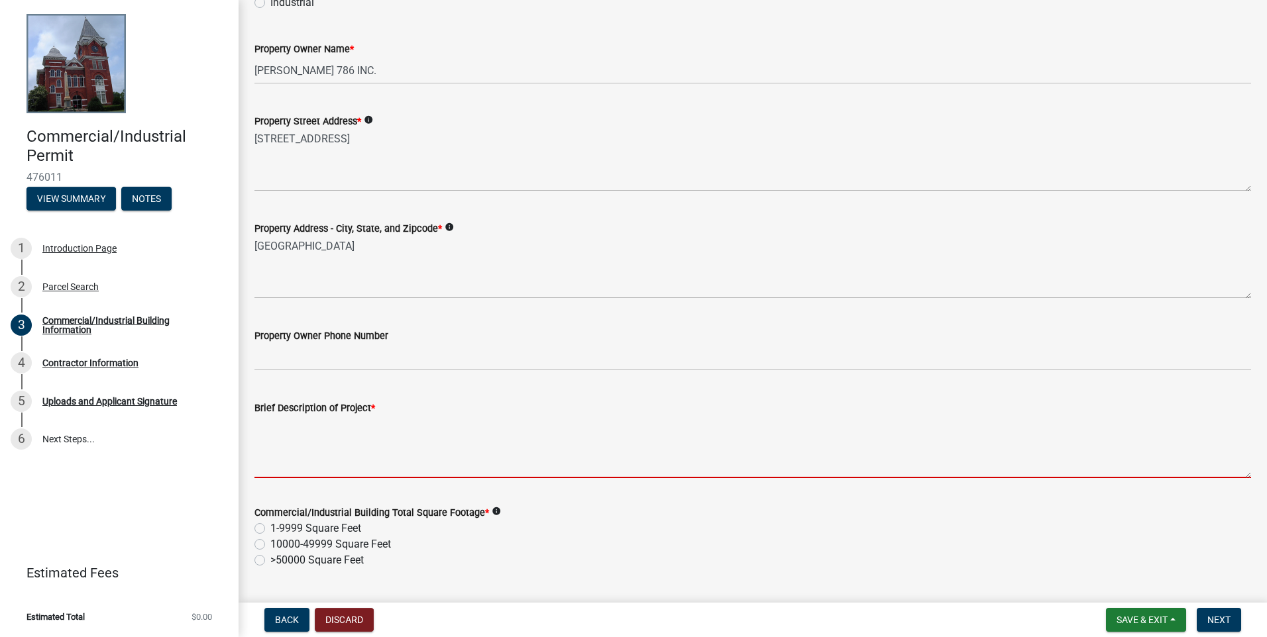
click at [282, 355] on textarea "Brief Description of Project *" at bounding box center [752, 447] width 996 height 62
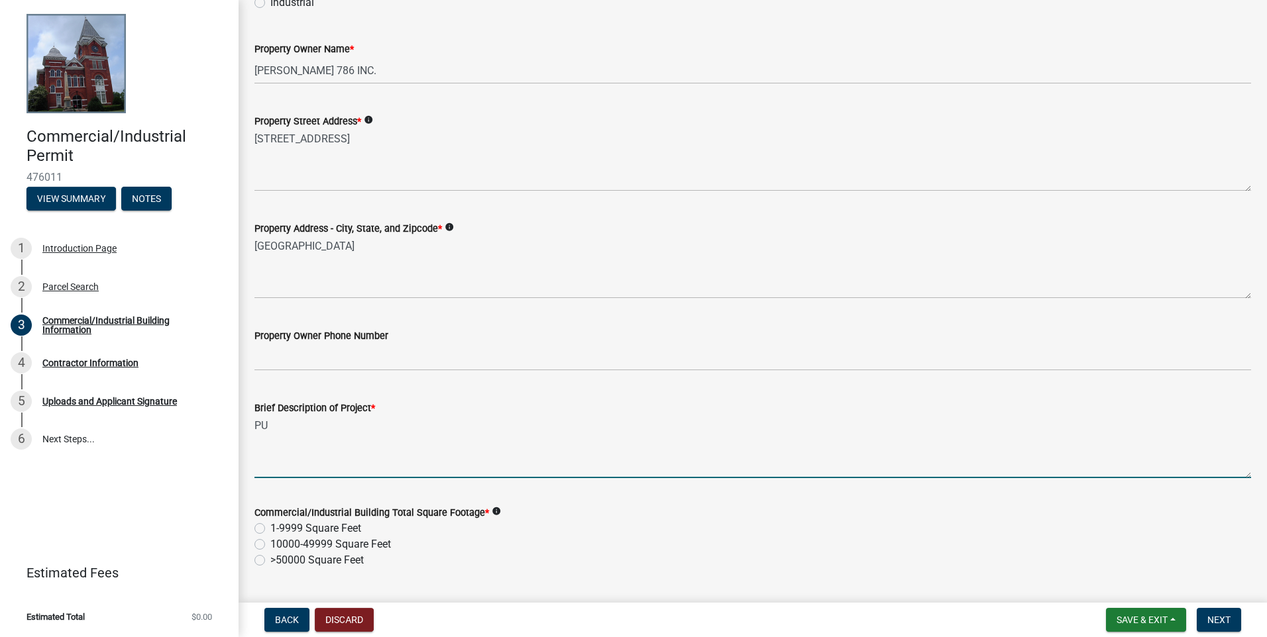
type textarea "P"
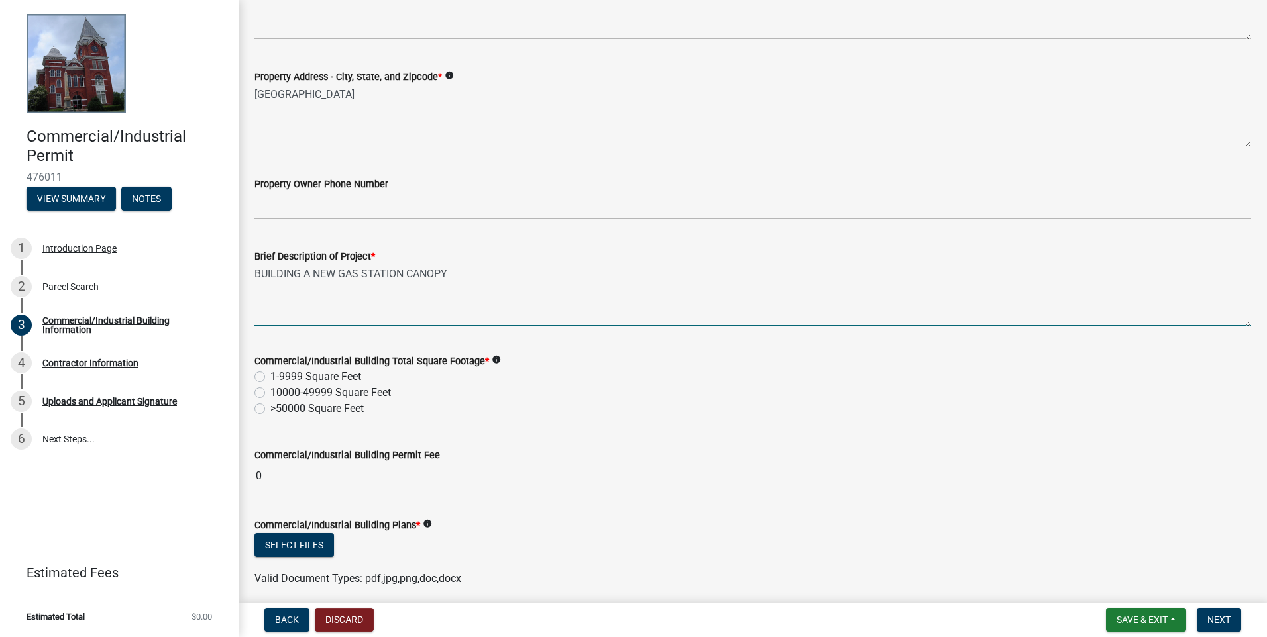
scroll to position [397, 0]
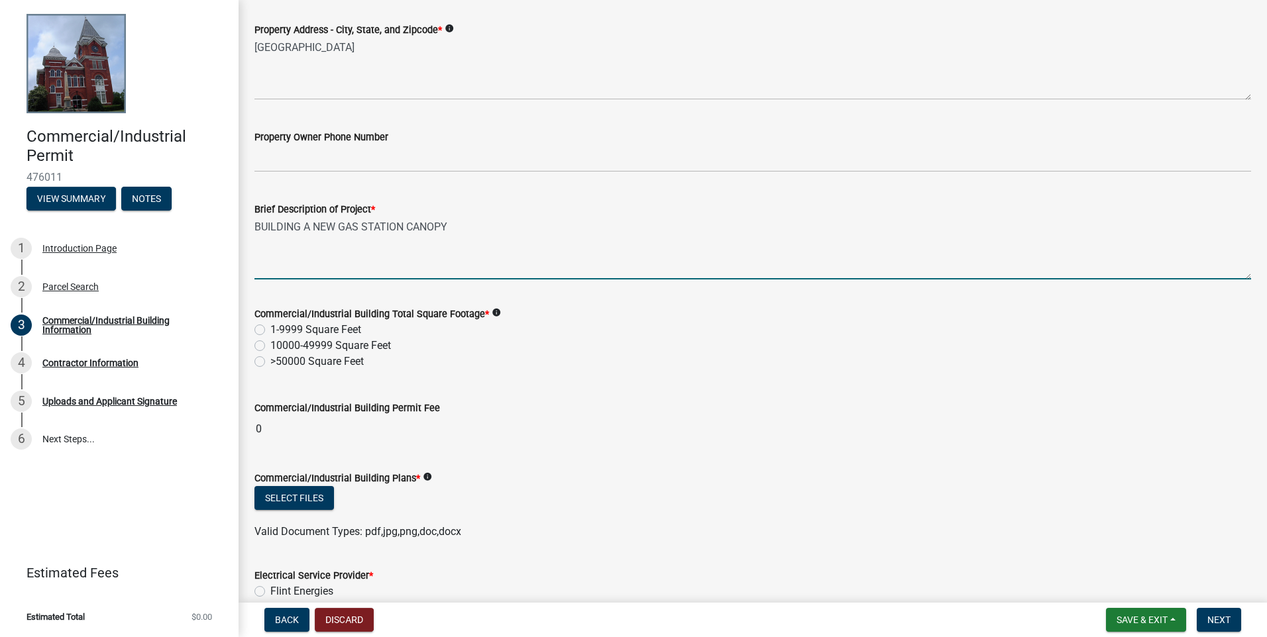
type textarea "BUILDING A NEW GAS STATION CANOPY"
click at [270, 330] on label "1-9999 Square Feet" at bounding box center [315, 330] width 91 height 16
click at [270, 330] on input "1-9999 Square Feet" at bounding box center [274, 326] width 9 height 9
radio input "true"
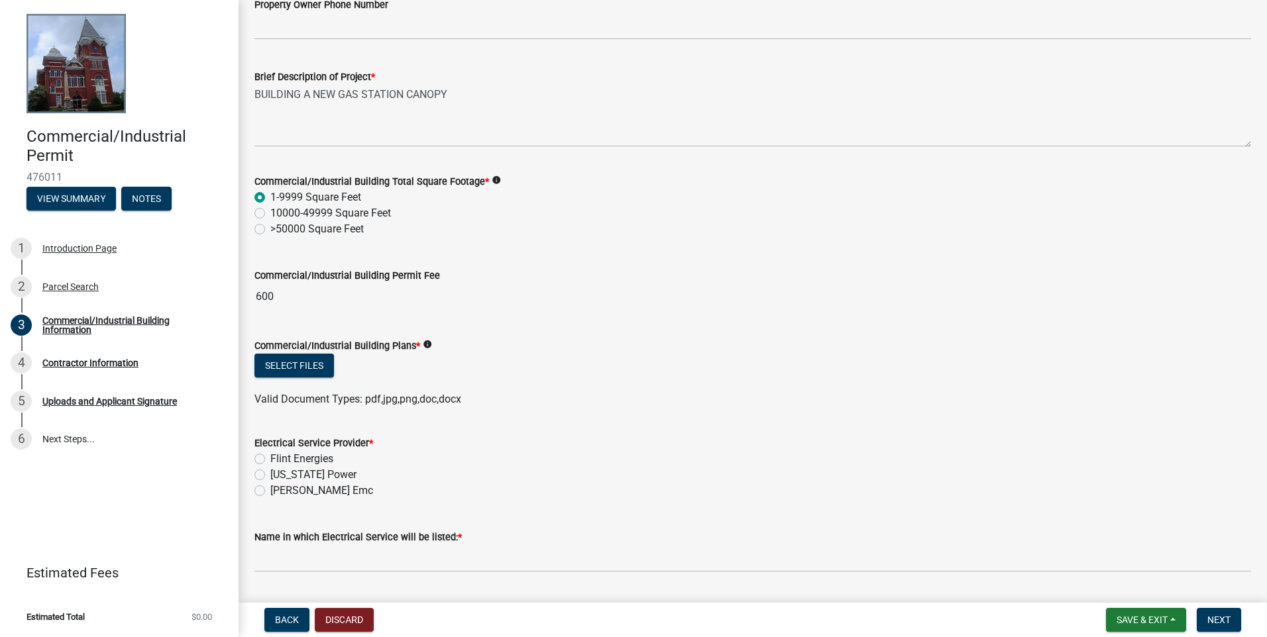
scroll to position [567, 0]
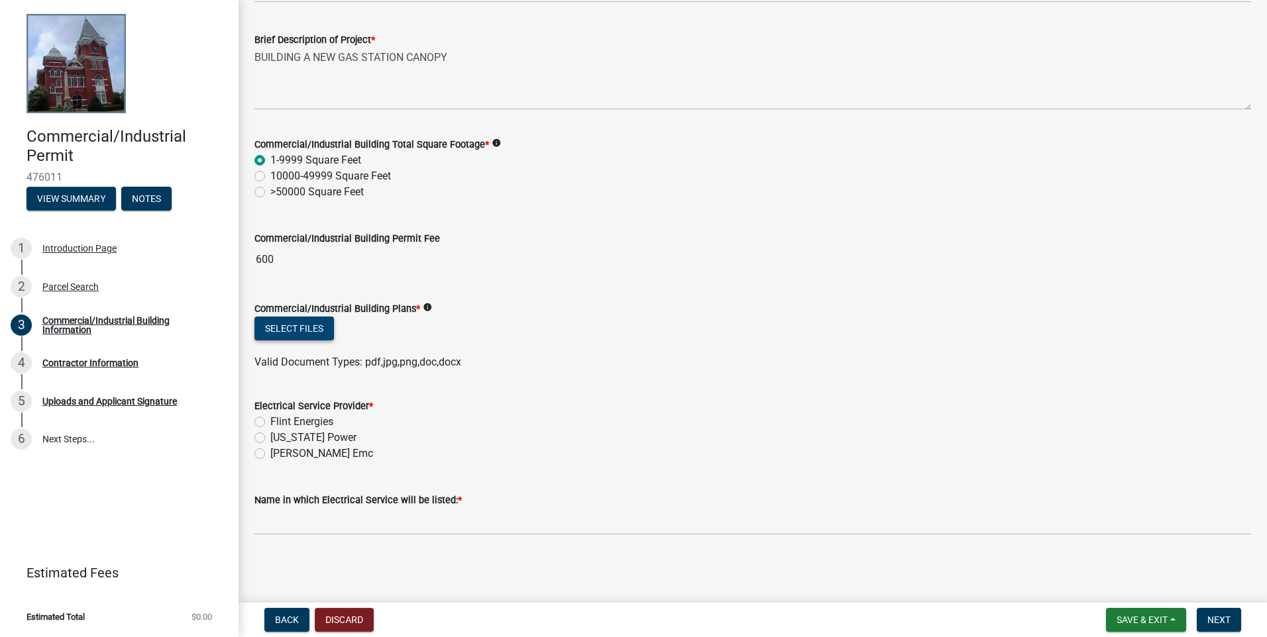
click at [311, 331] on button "Select files" at bounding box center [293, 329] width 79 height 24
click at [293, 331] on button "Select files" at bounding box center [293, 329] width 79 height 24
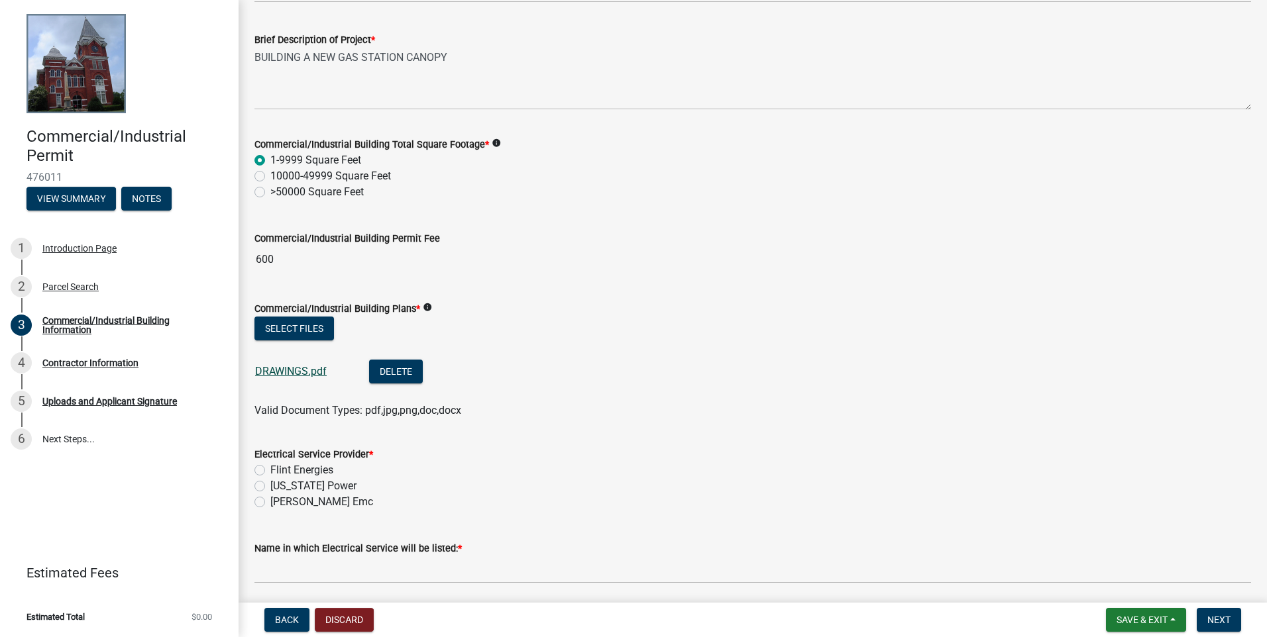
click at [288, 355] on link "DRAWINGS.pdf" at bounding box center [291, 371] width 72 height 13
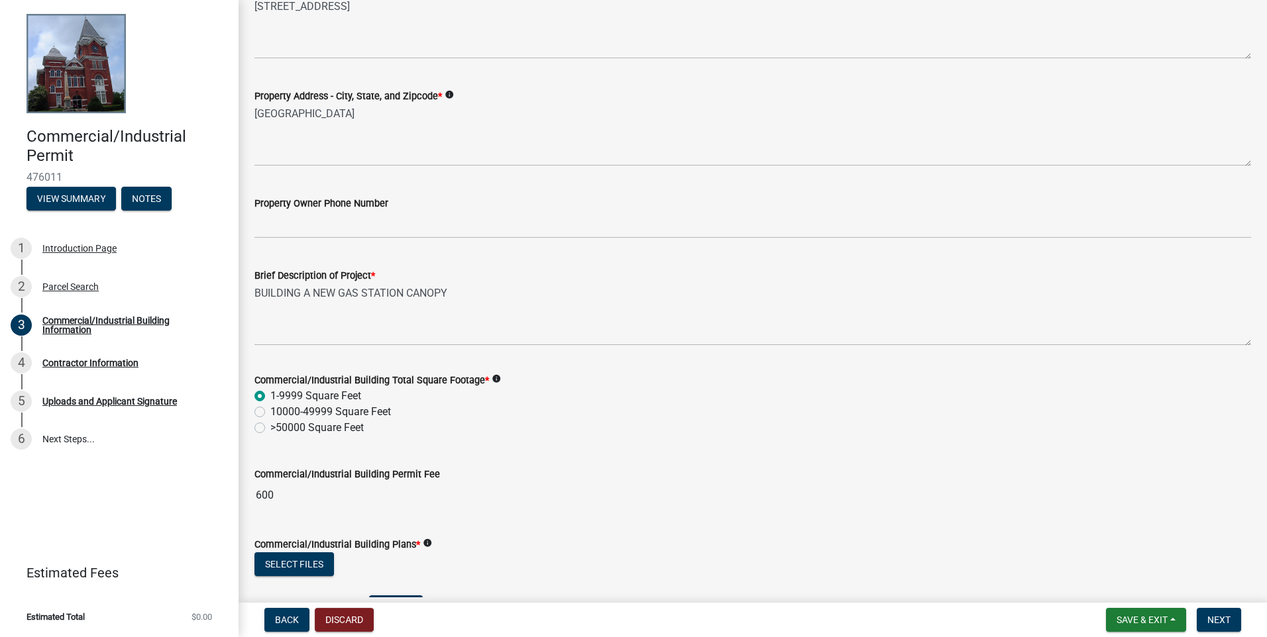
scroll to position [615, 0]
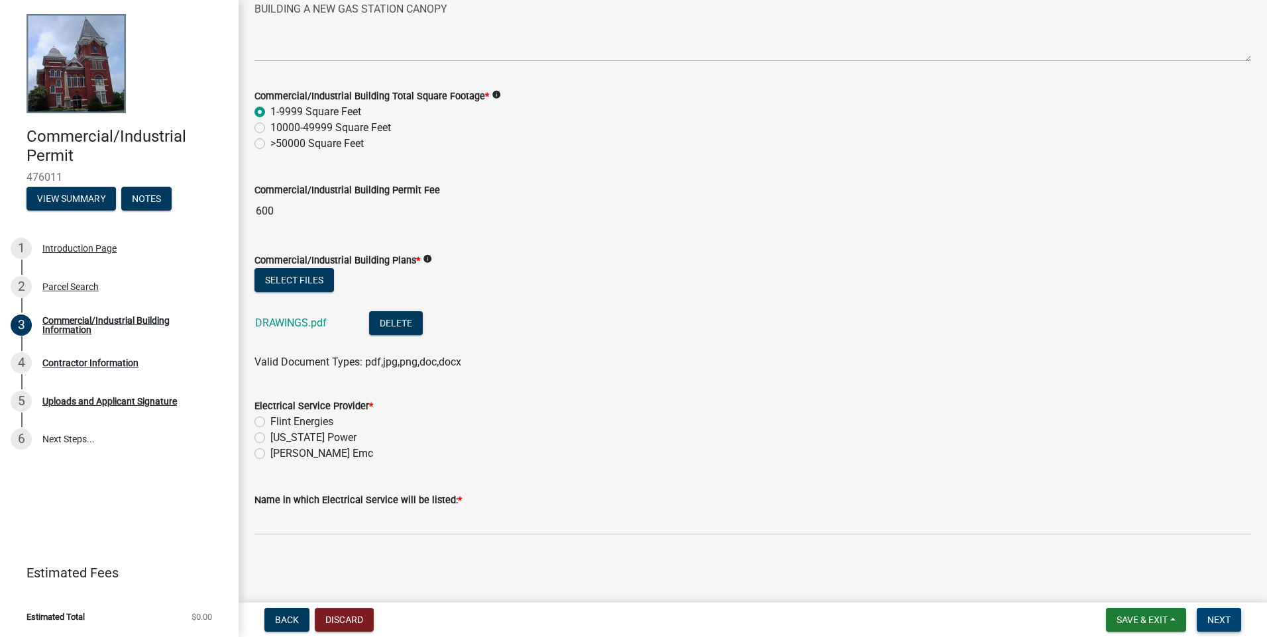
click at [481, 355] on span "Next" at bounding box center [1218, 620] width 23 height 11
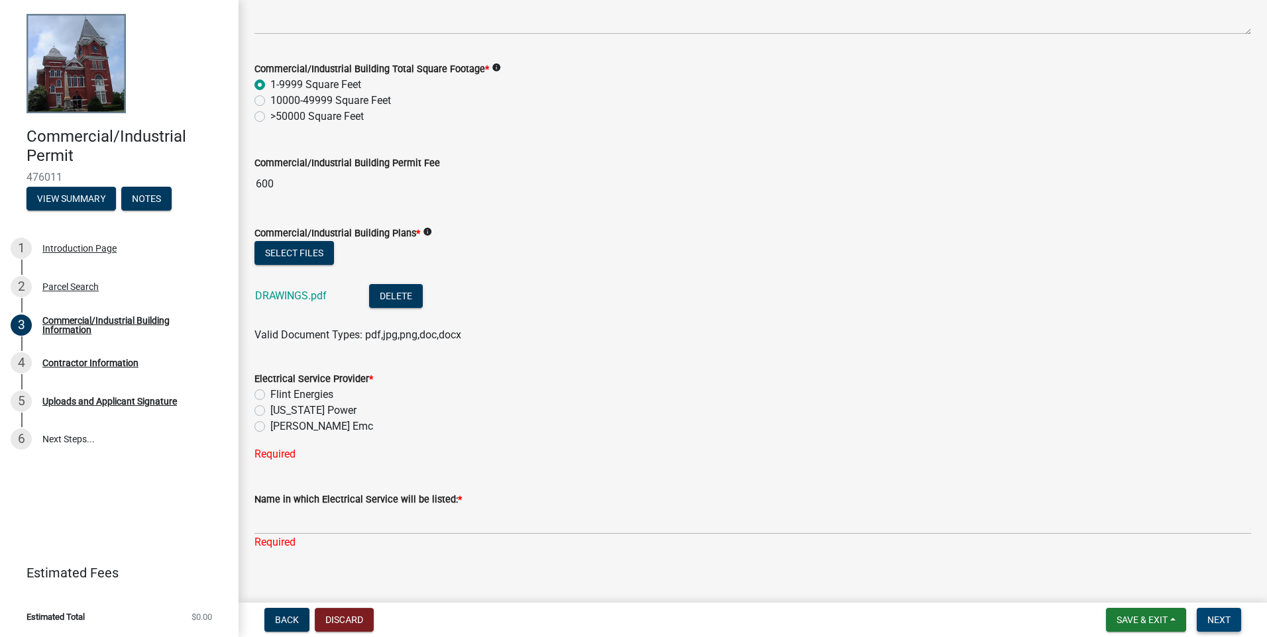
scroll to position [658, 0]
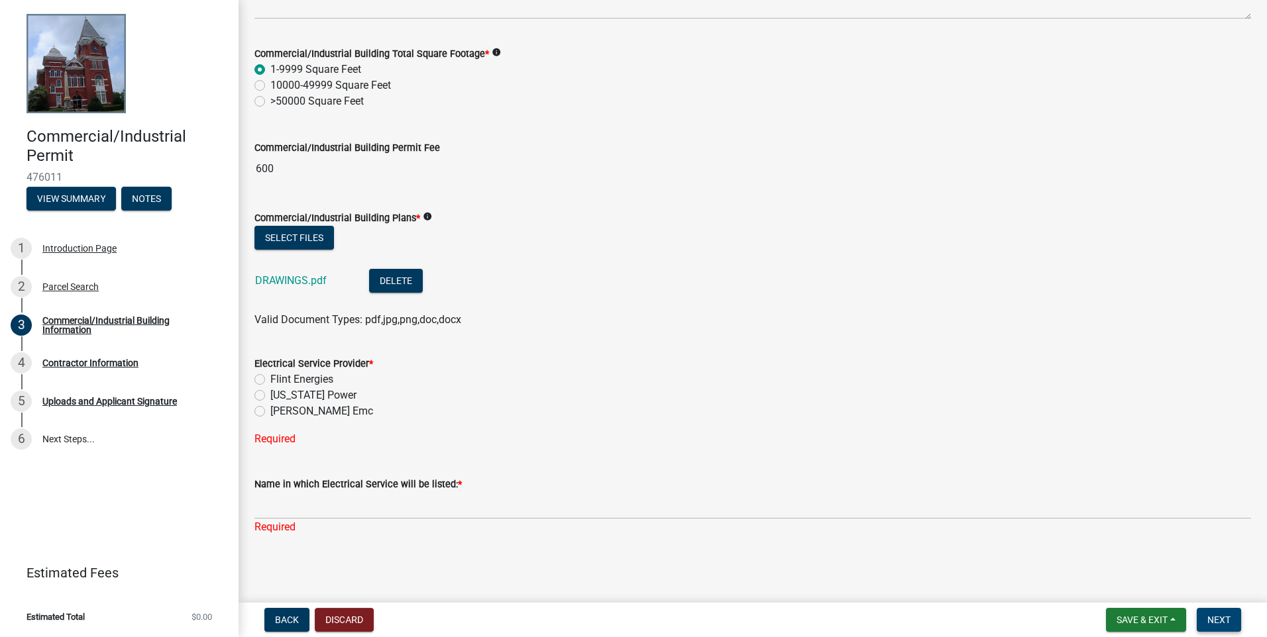
click at [481, 355] on span "Next" at bounding box center [1218, 620] width 23 height 11
click at [270, 355] on label "Flint Energies" at bounding box center [301, 380] width 63 height 16
click at [270, 355] on input "Flint Energies" at bounding box center [274, 376] width 9 height 9
radio input "true"
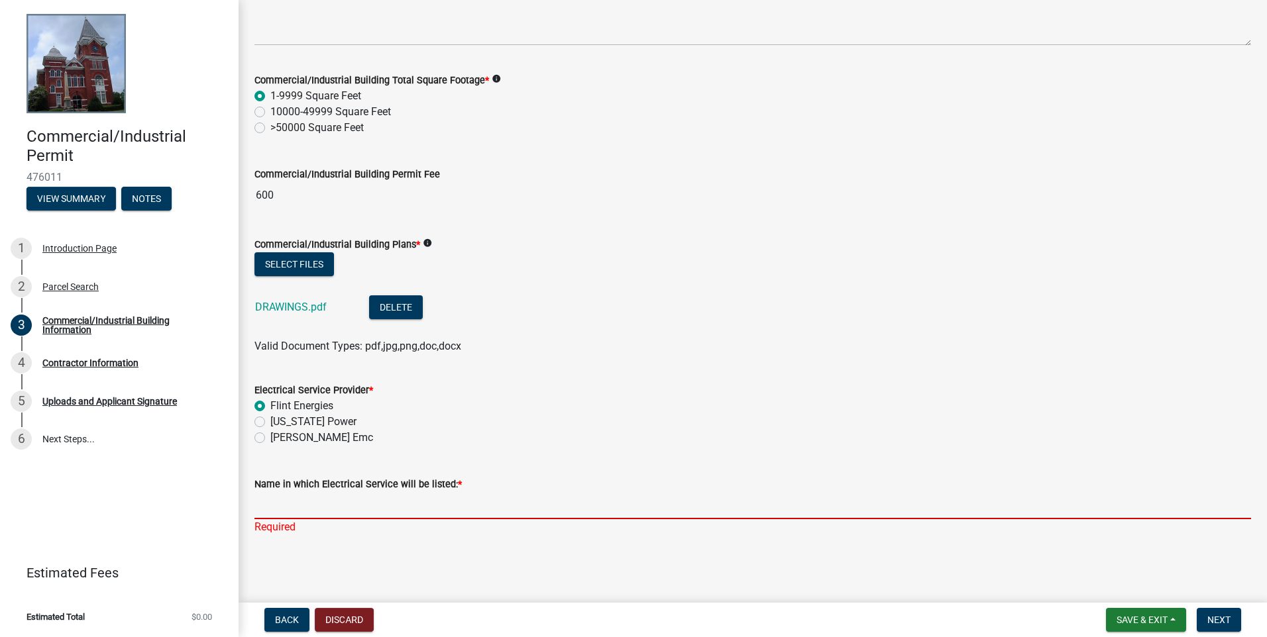
drag, startPoint x: 282, startPoint y: 503, endPoint x: 305, endPoint y: 505, distance: 23.3
click at [282, 355] on input "Name in which Electrical Service will be listed: *" at bounding box center [752, 505] width 996 height 27
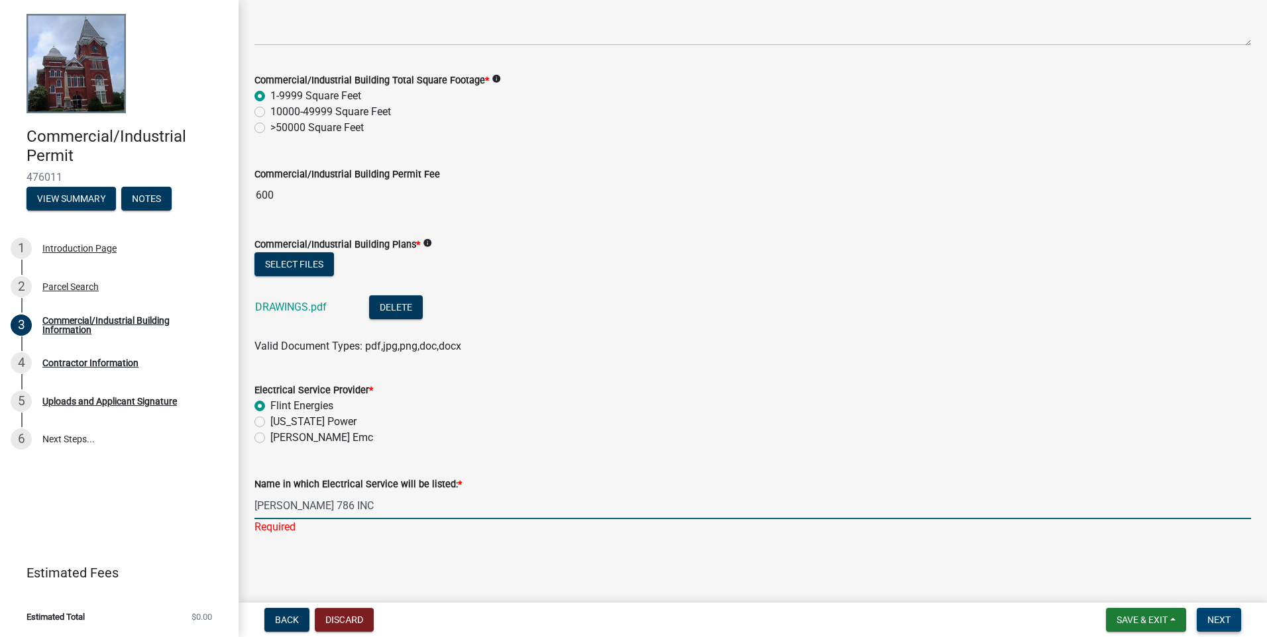
type input "[PERSON_NAME] 786 INC"
click at [481, 355] on span "Next" at bounding box center [1218, 620] width 23 height 11
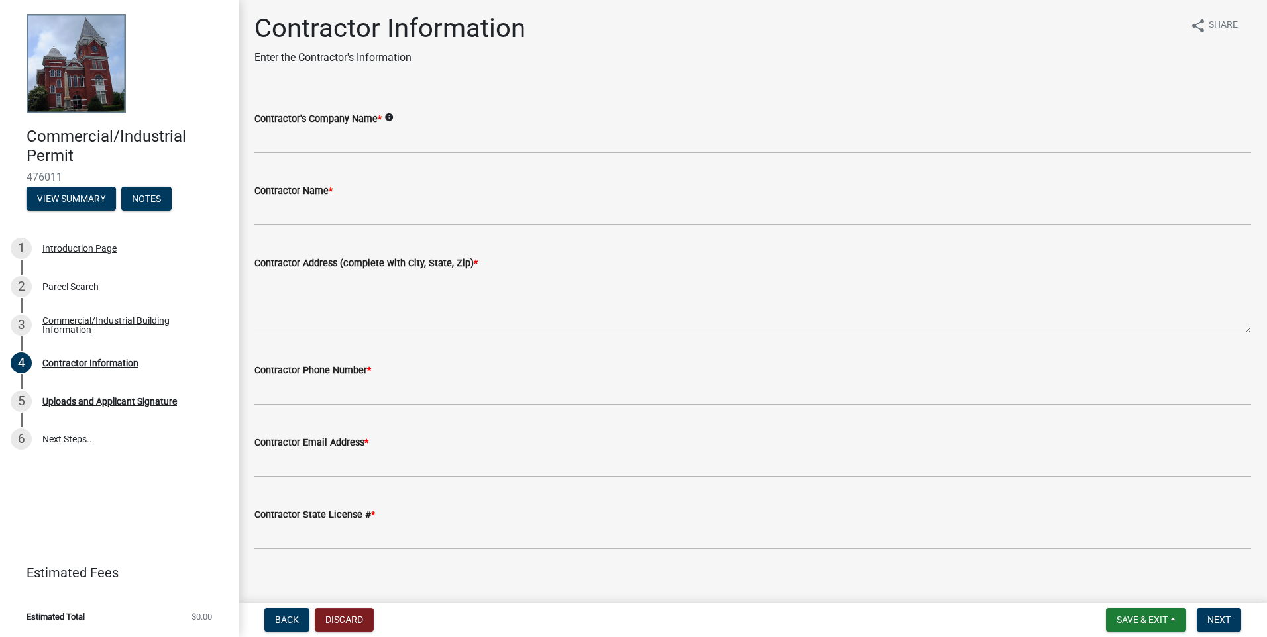
scroll to position [0, 0]
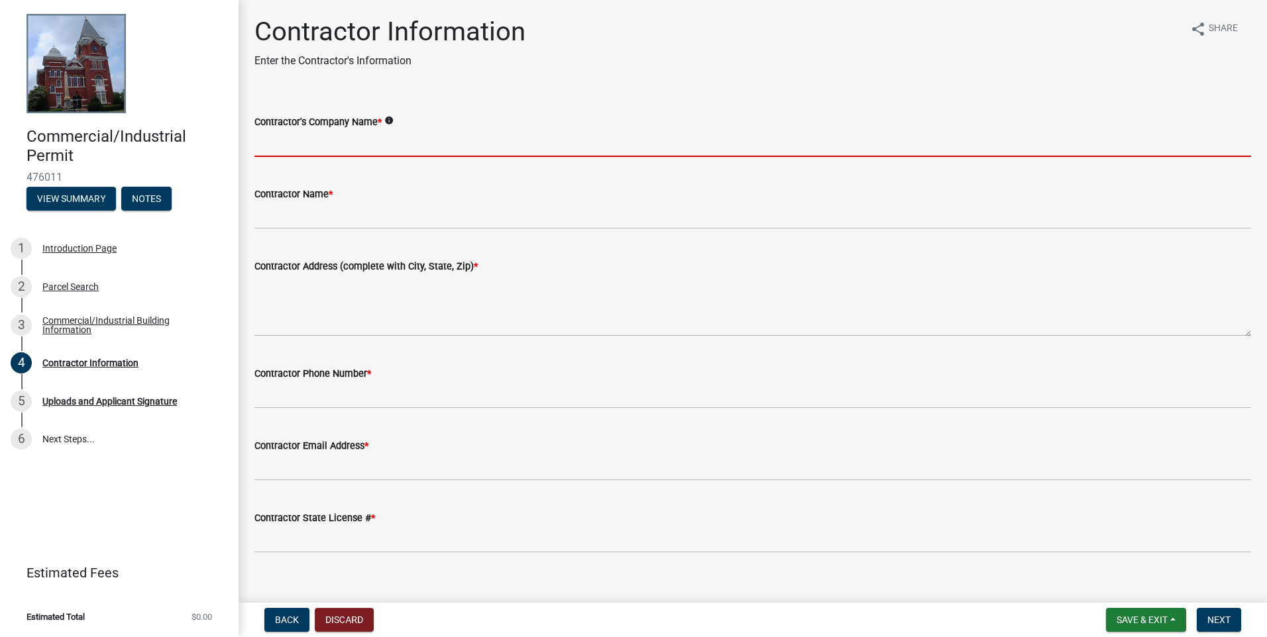
click at [275, 148] on input "Contractor's Company Name *" at bounding box center [752, 143] width 996 height 27
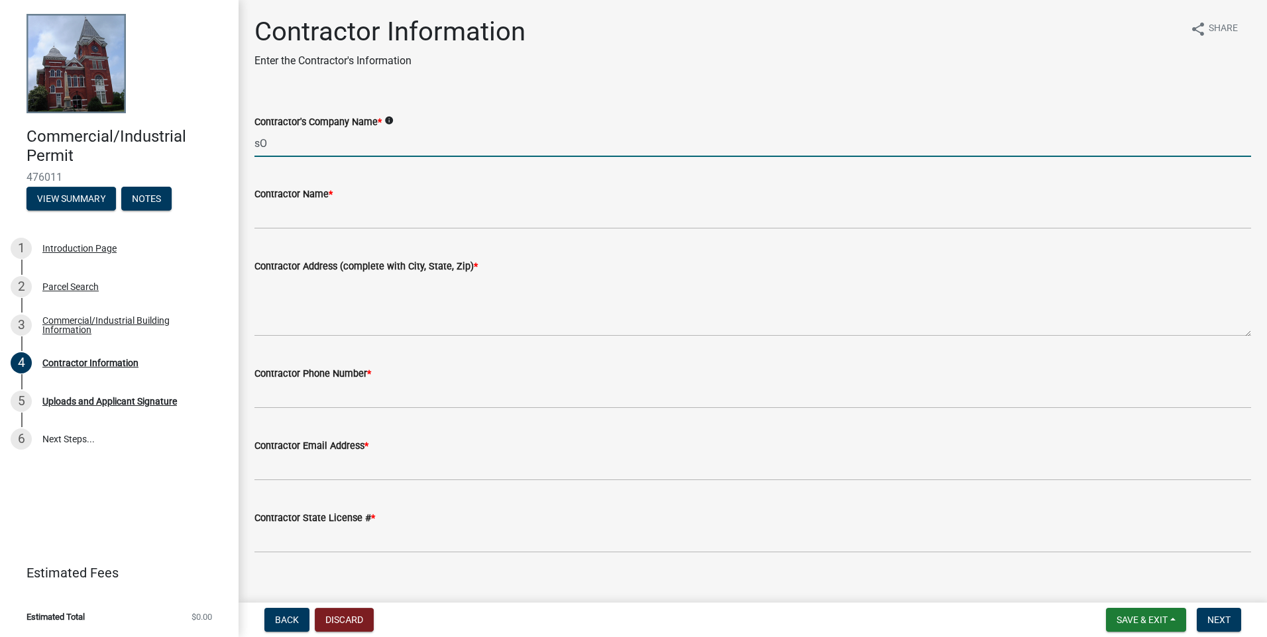
type input "s"
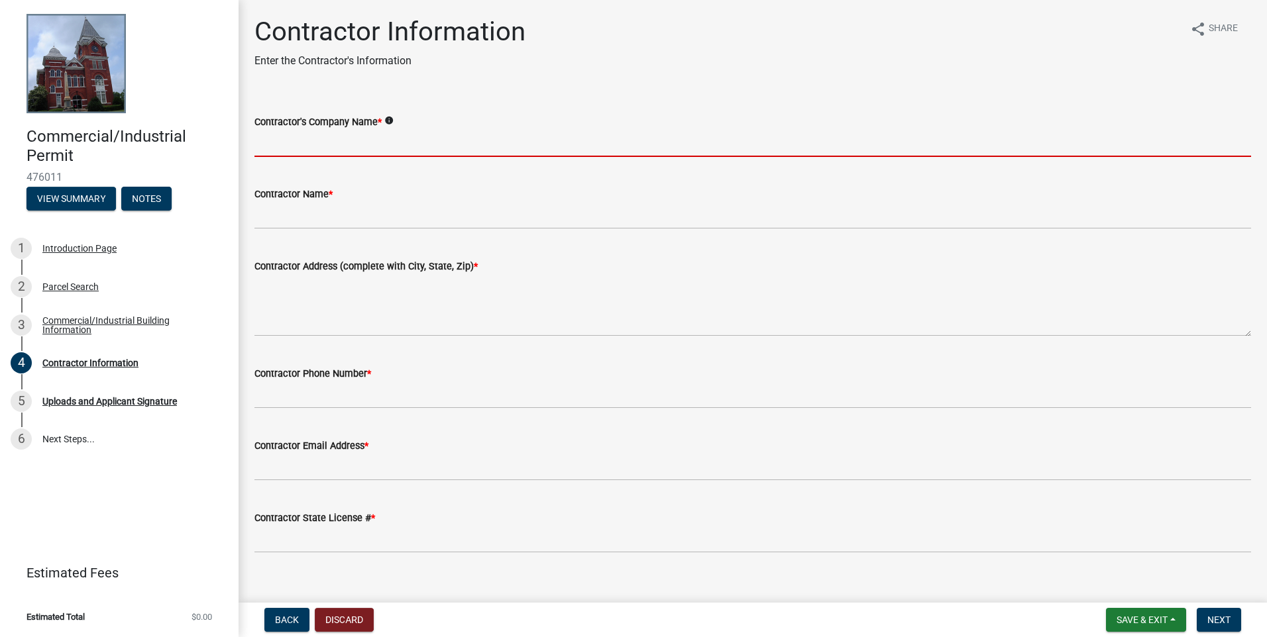
type input "O"
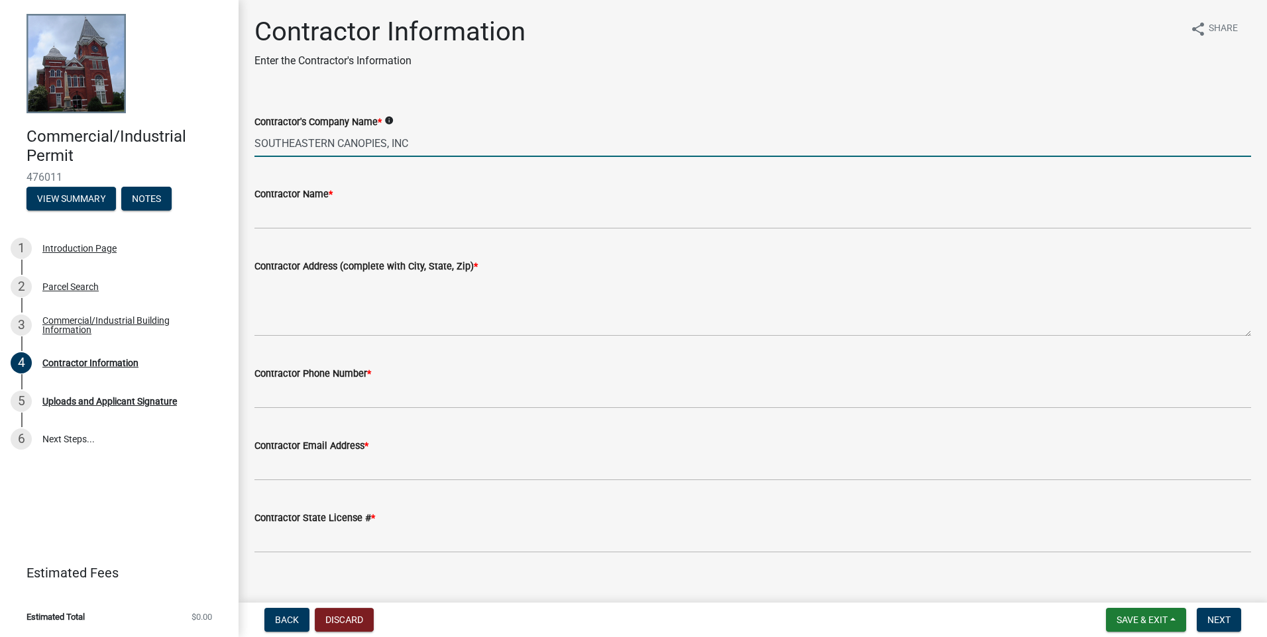
type input "SouthEastern Canopies, Inc."
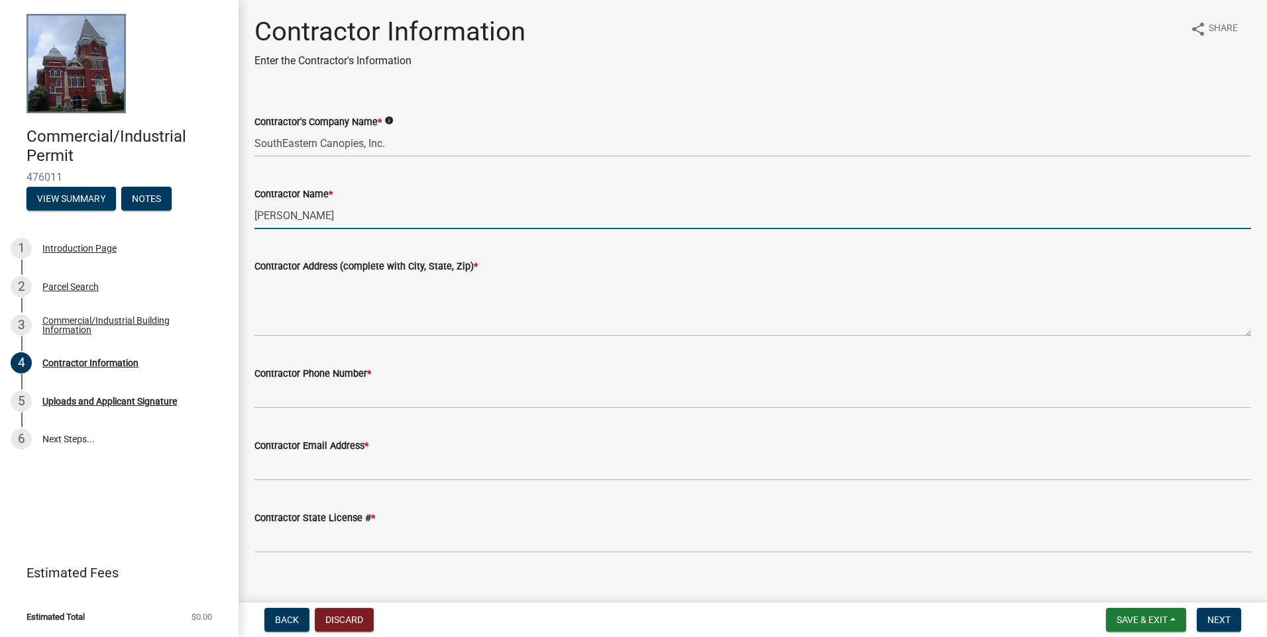
type input "[PERSON_NAME]"
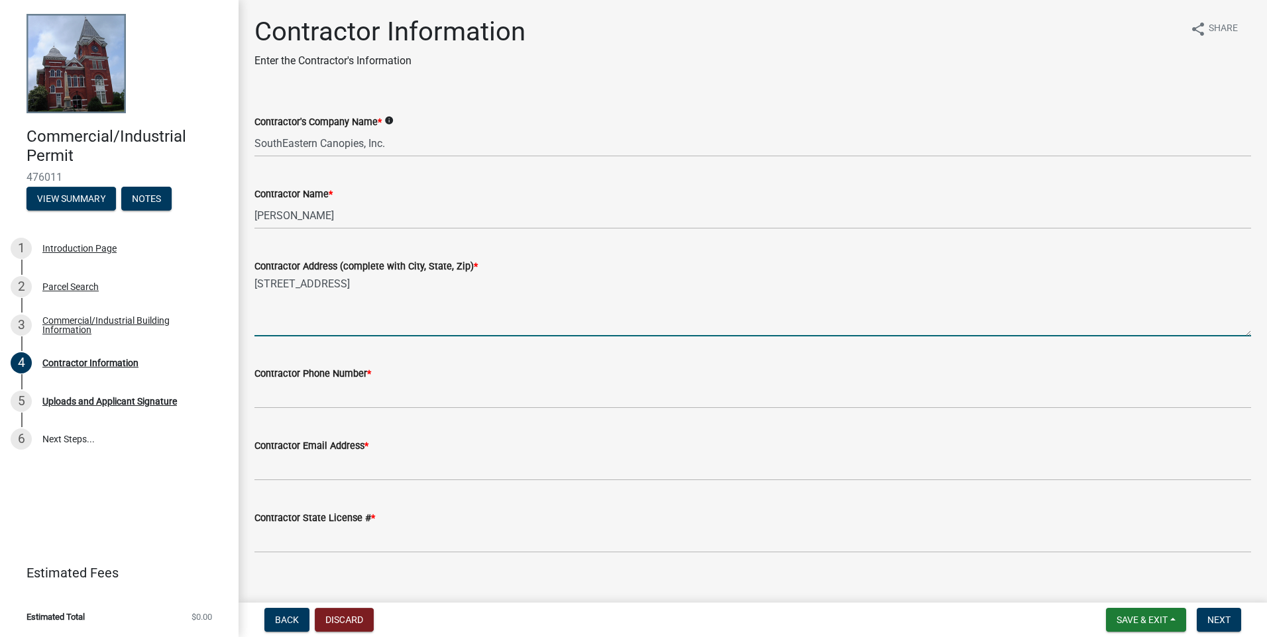
type textarea "[STREET_ADDRESS]"
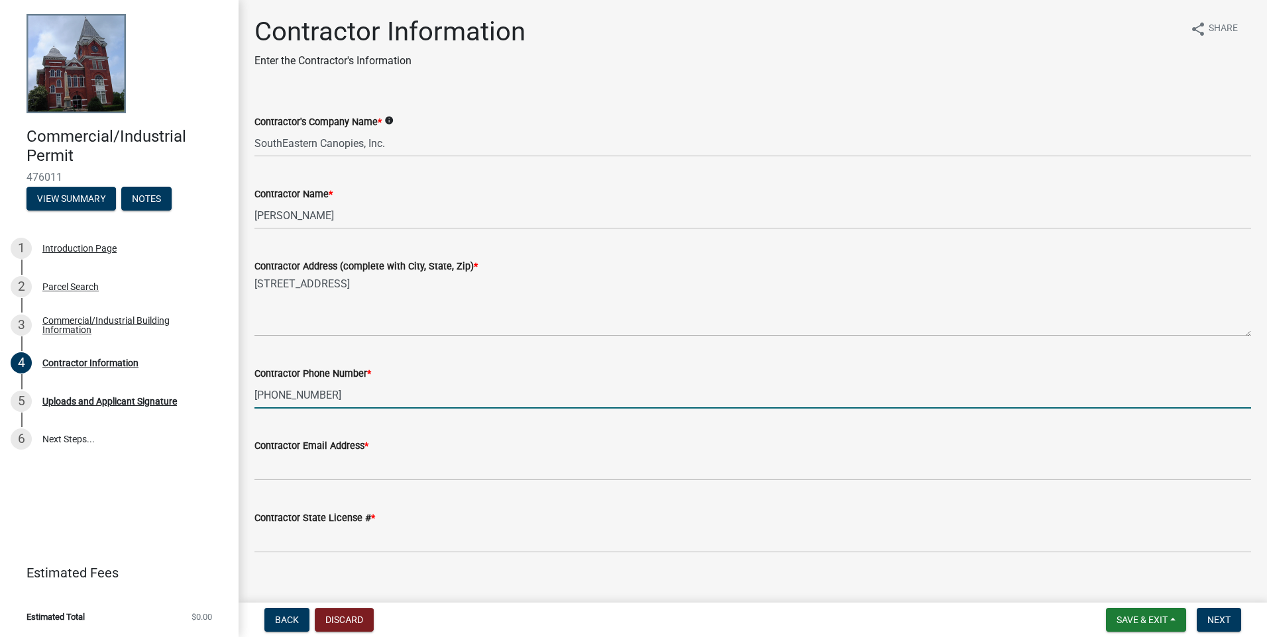
type input "[PHONE_NUMBER]"
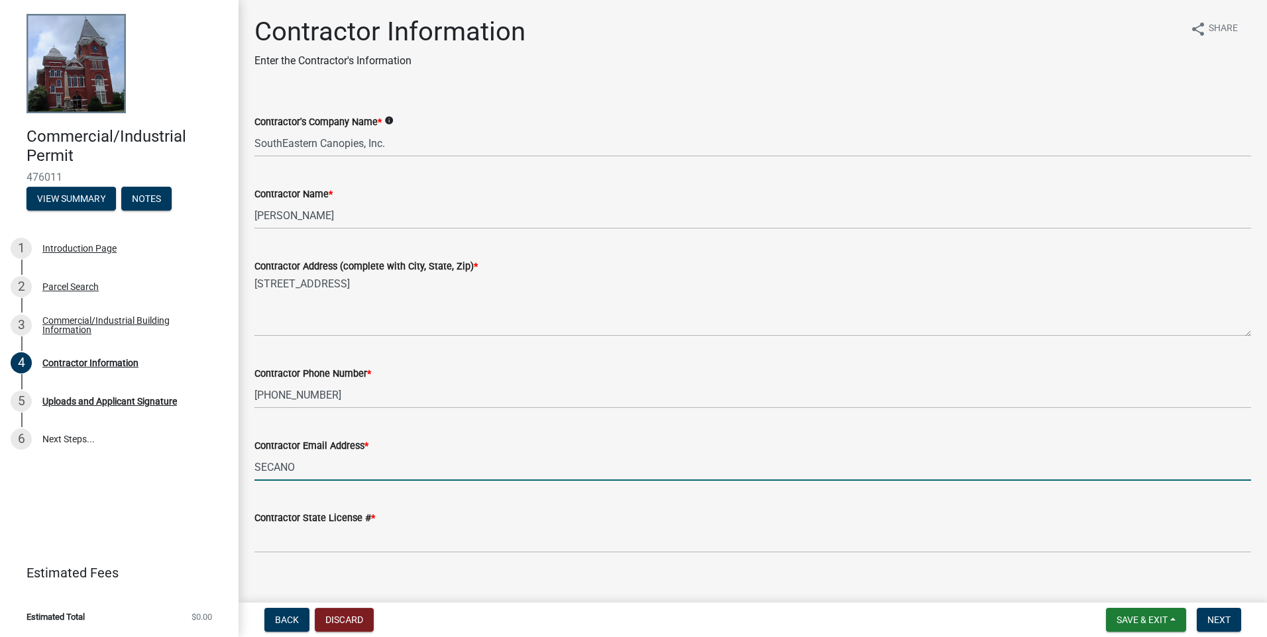
type input "[EMAIL_ADDRESS][DOMAIN_NAME]"
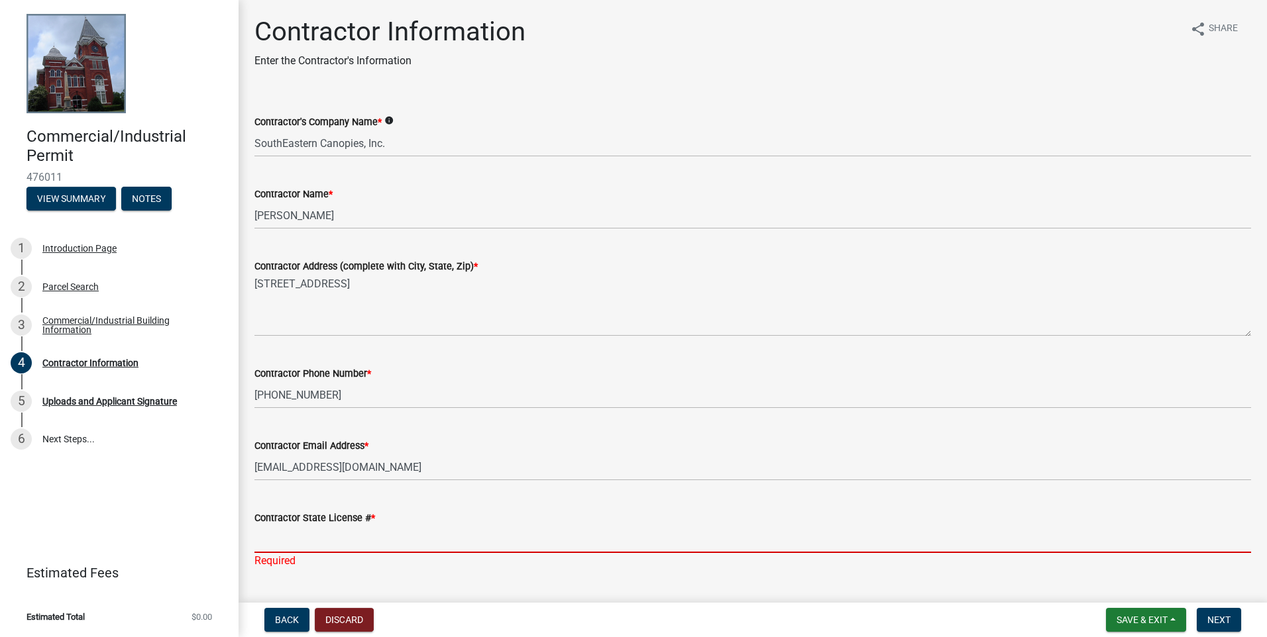
click at [279, 355] on input "Contractor State License # *" at bounding box center [752, 539] width 996 height 27
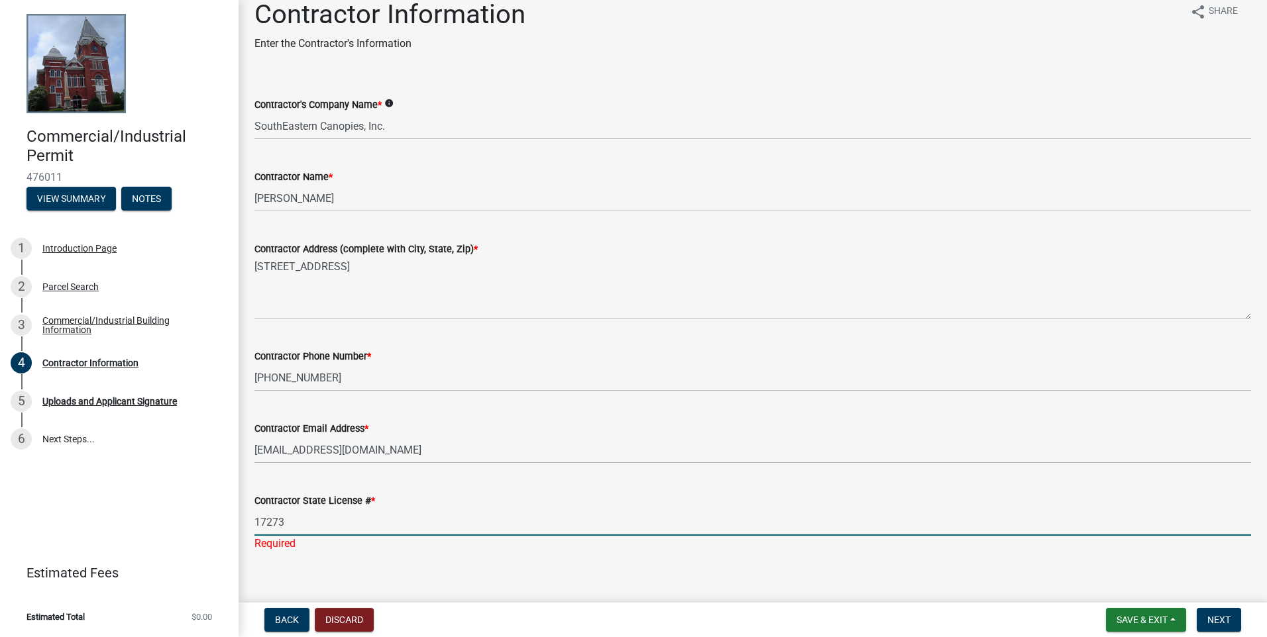
scroll to position [34, 0]
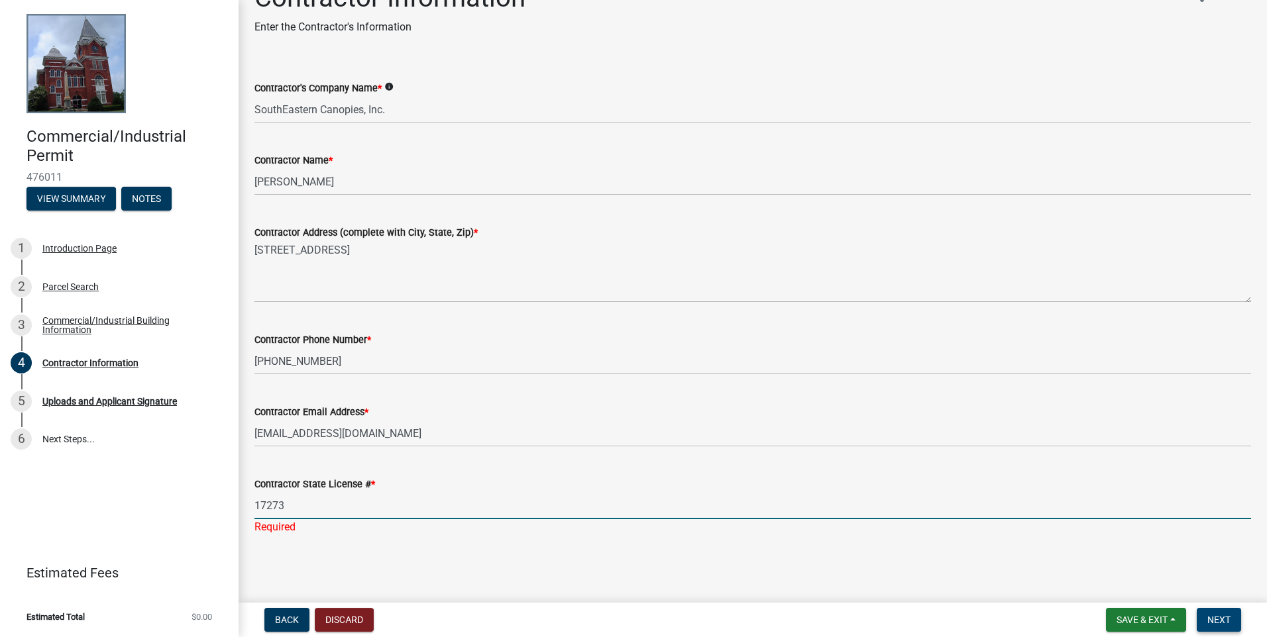
type input "17273"
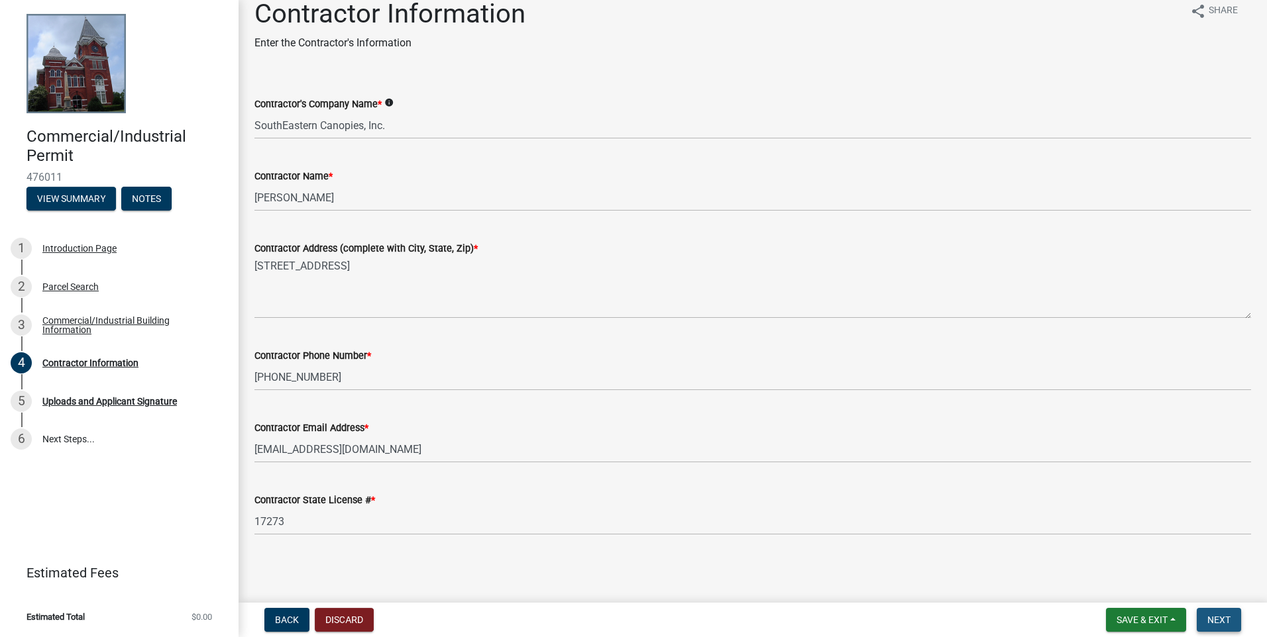
click at [481, 355] on span "Next" at bounding box center [1218, 620] width 23 height 11
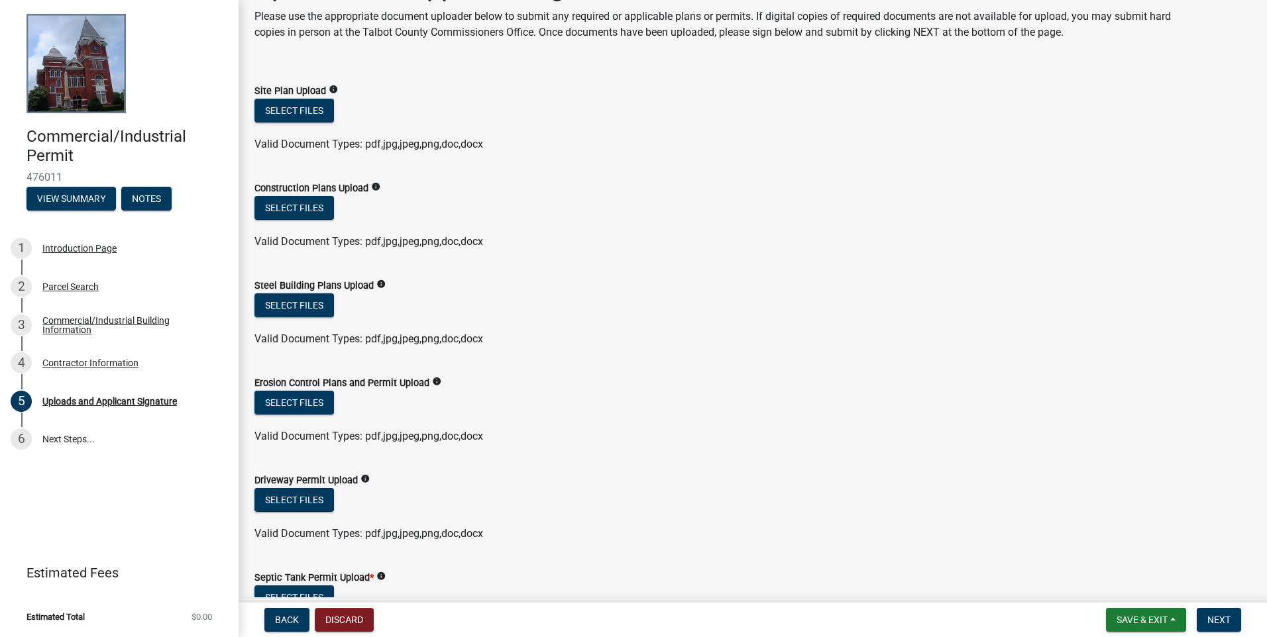
scroll to position [0, 0]
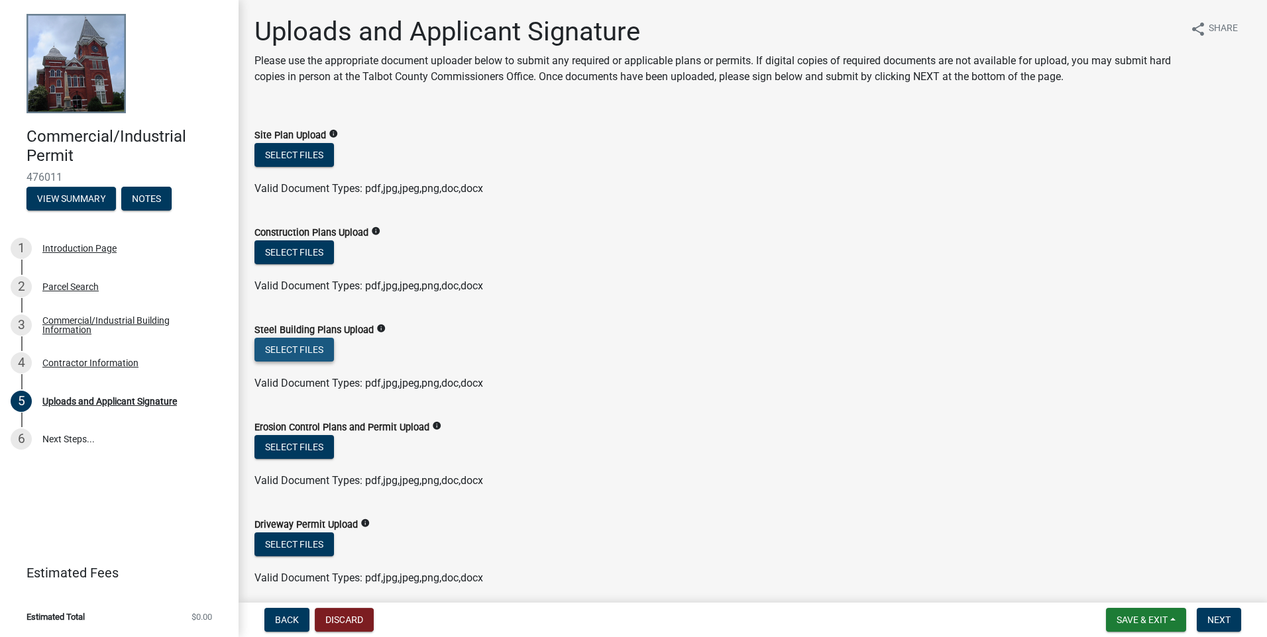
click at [293, 348] on button "Select files" at bounding box center [293, 350] width 79 height 24
click at [292, 249] on button "Select files" at bounding box center [293, 252] width 79 height 24
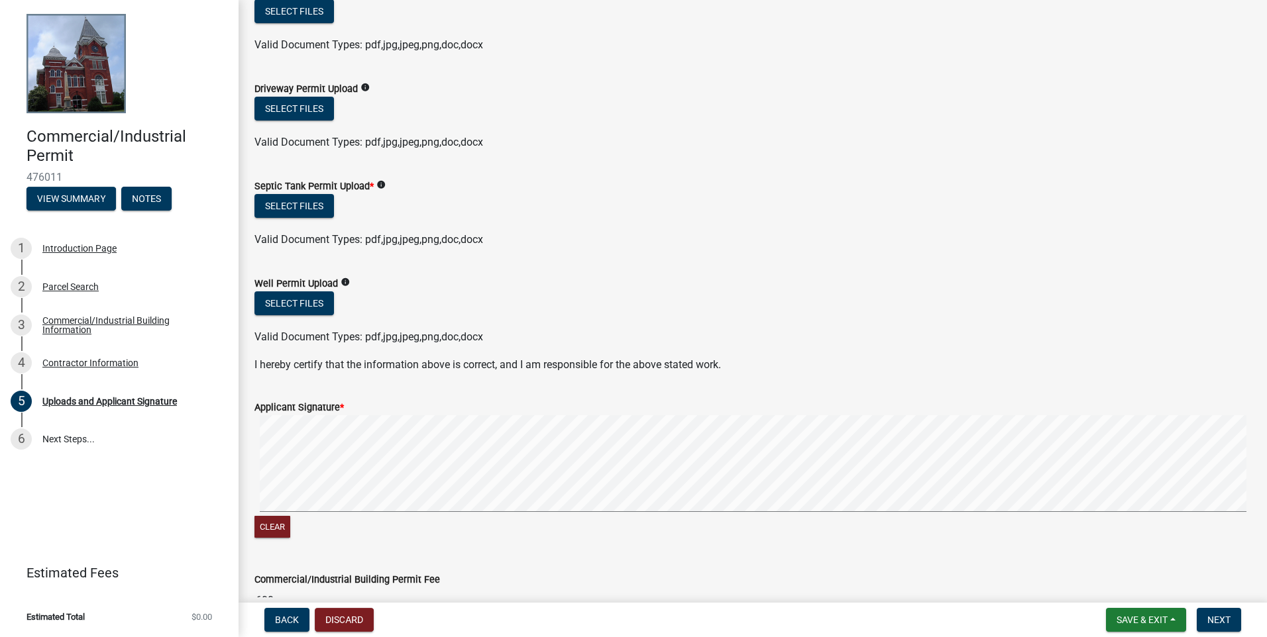
scroll to position [563, 0]
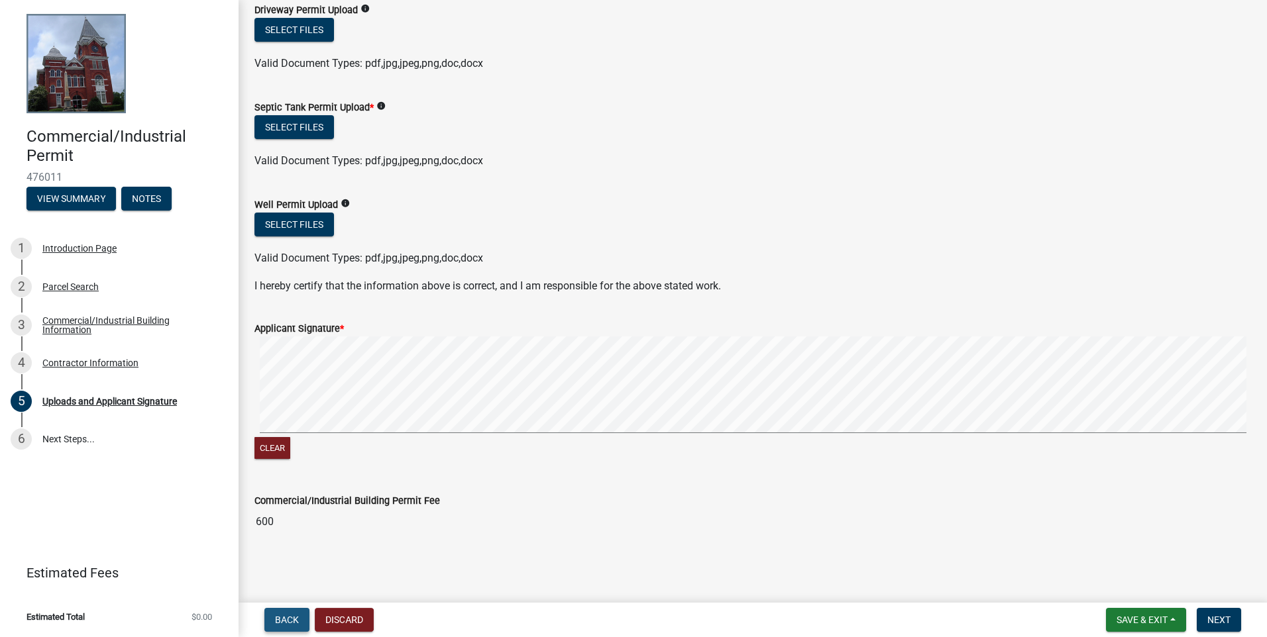
click at [299, 355] on button "Back" at bounding box center [286, 620] width 45 height 24
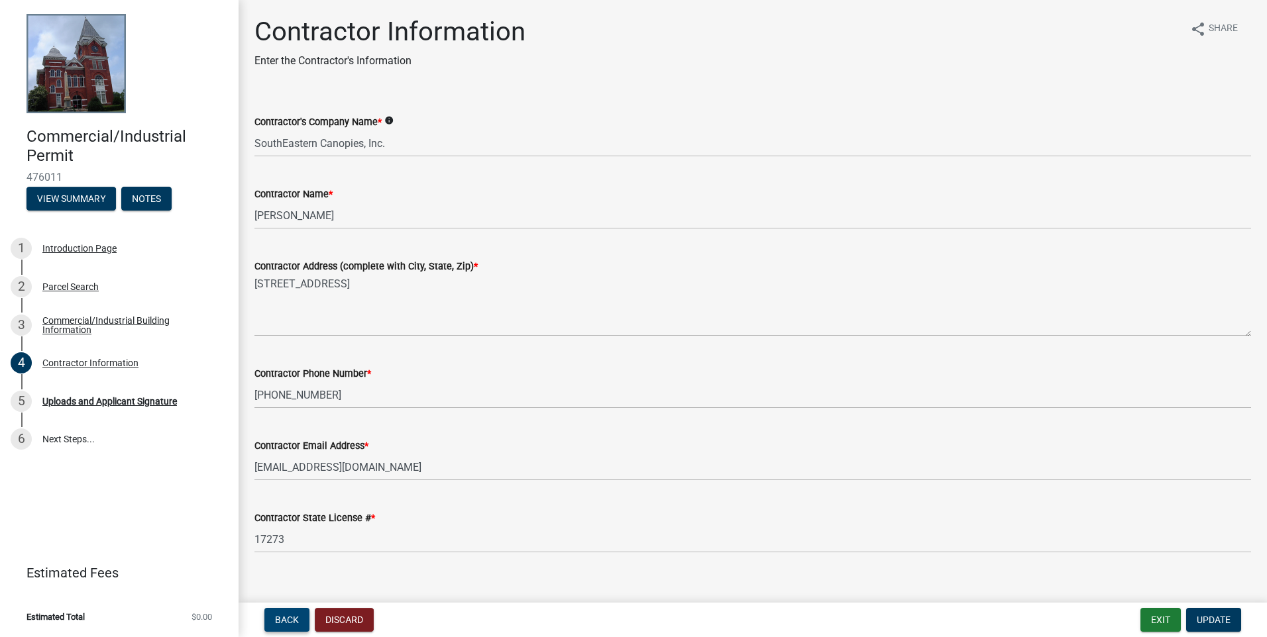
click at [299, 355] on button "Back" at bounding box center [286, 620] width 45 height 24
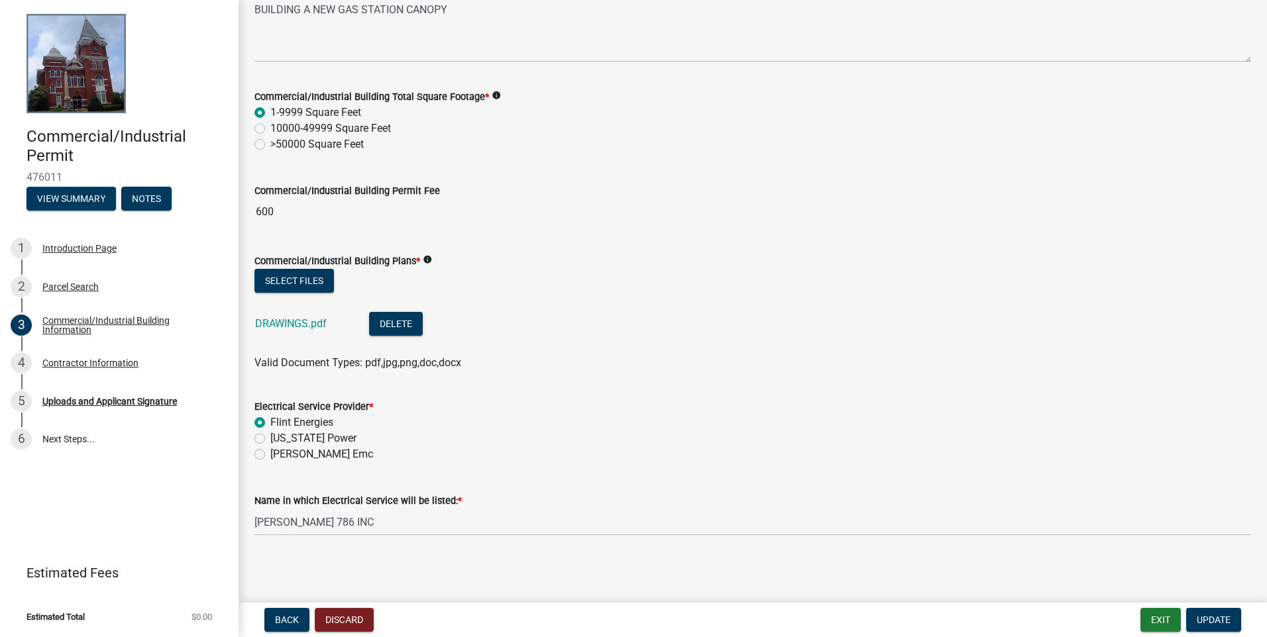
scroll to position [615, 0]
